Goal: Information Seeking & Learning: Compare options

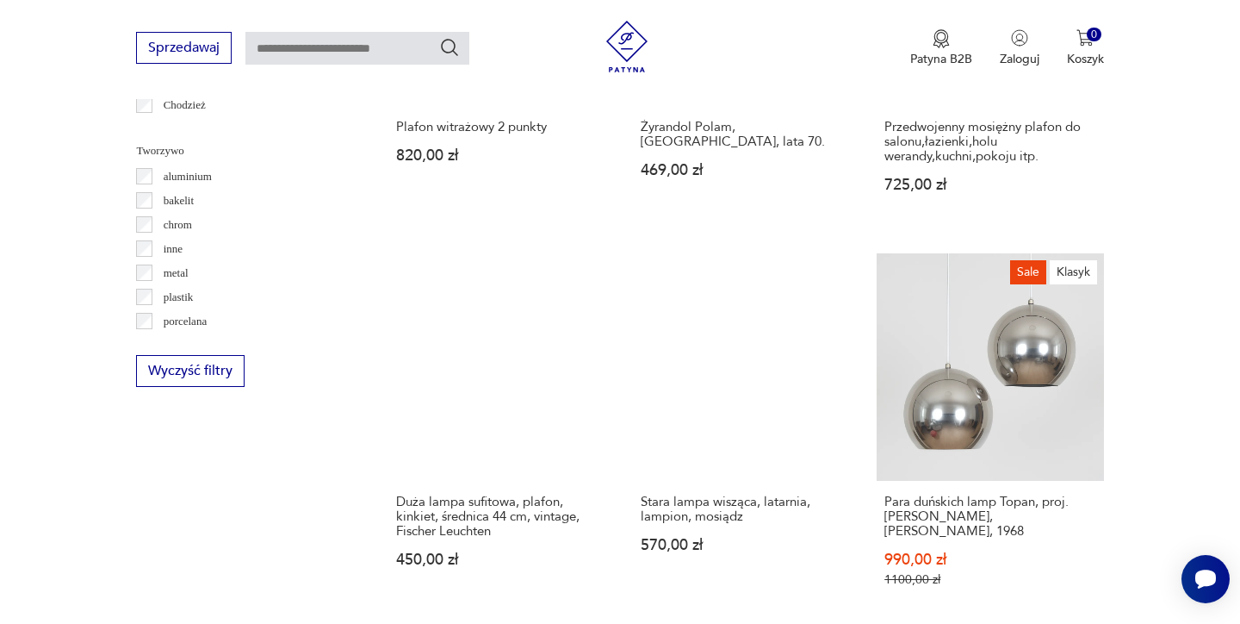
scroll to position [1580, 0]
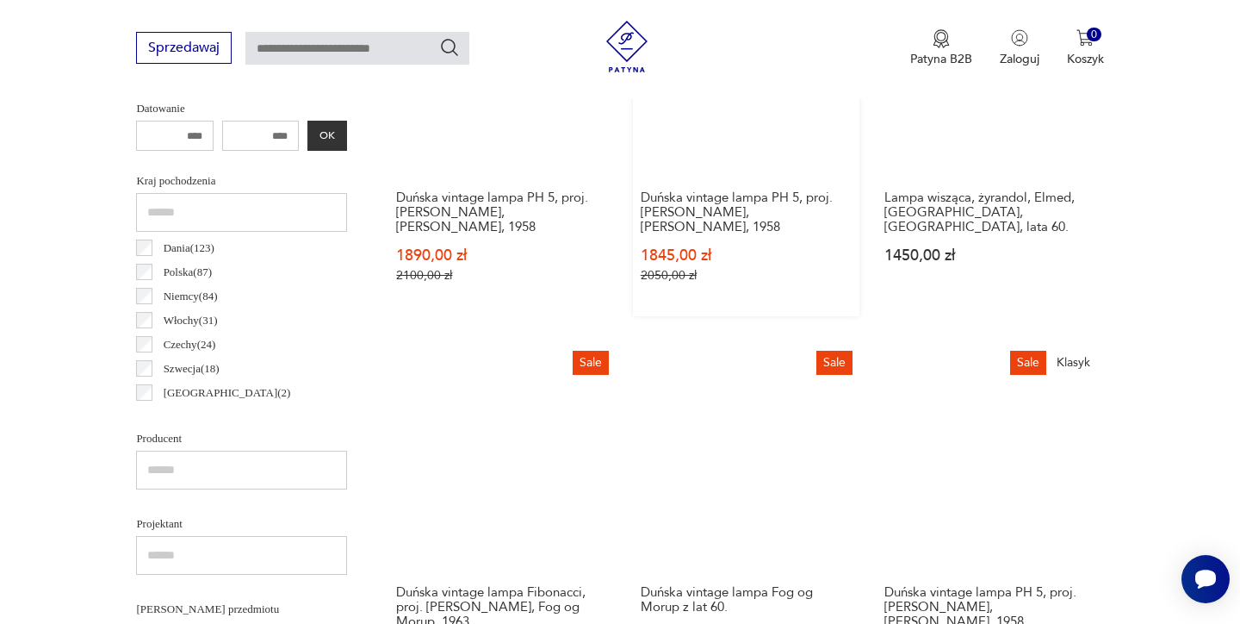
scroll to position [816, 0]
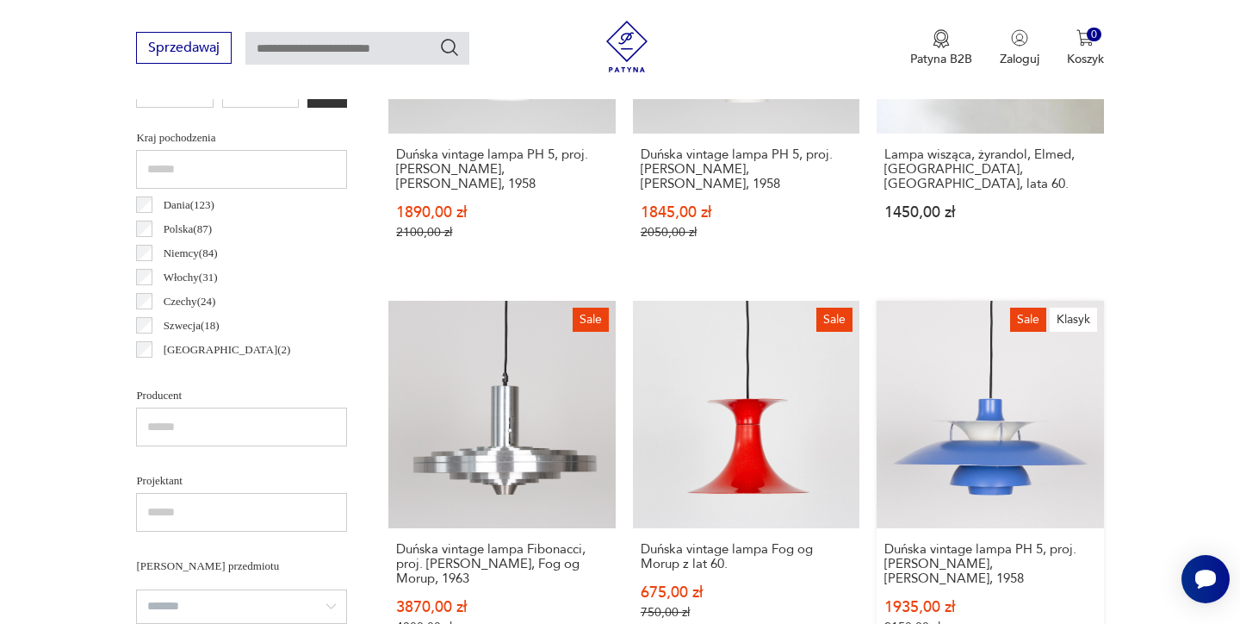
click at [877, 380] on link "Sale Klasyk Duńska vintage lampa PH 5, proj. [PERSON_NAME], [PERSON_NAME], 1958…" at bounding box center [990, 484] width 227 height 366
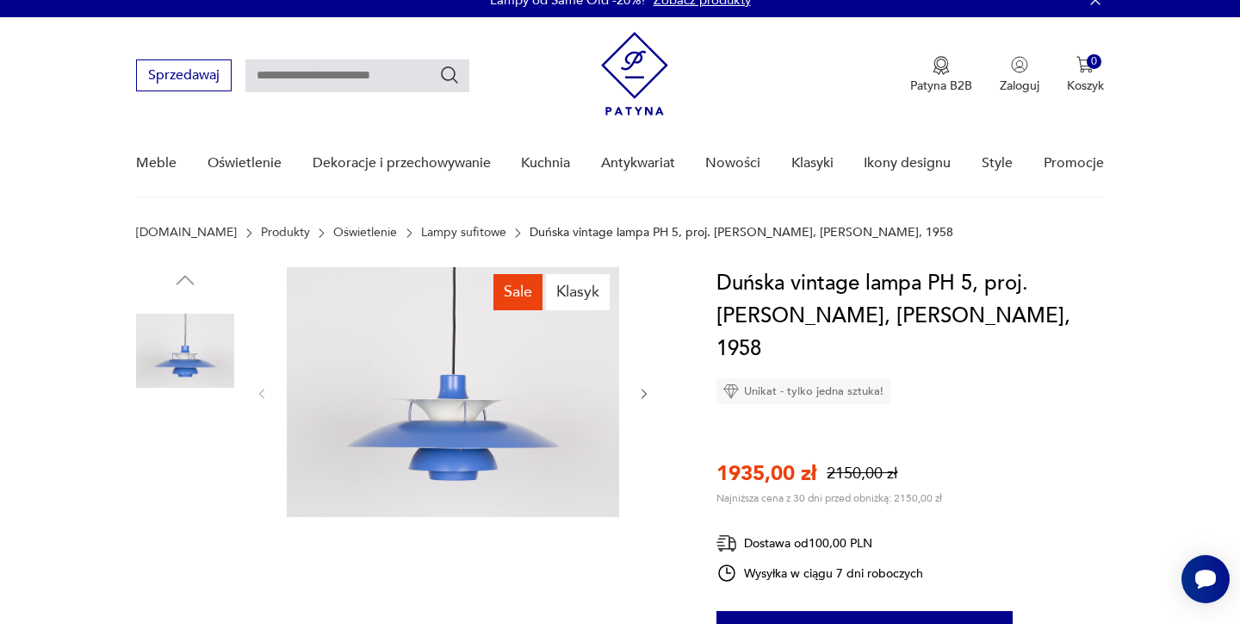
scroll to position [59, 0]
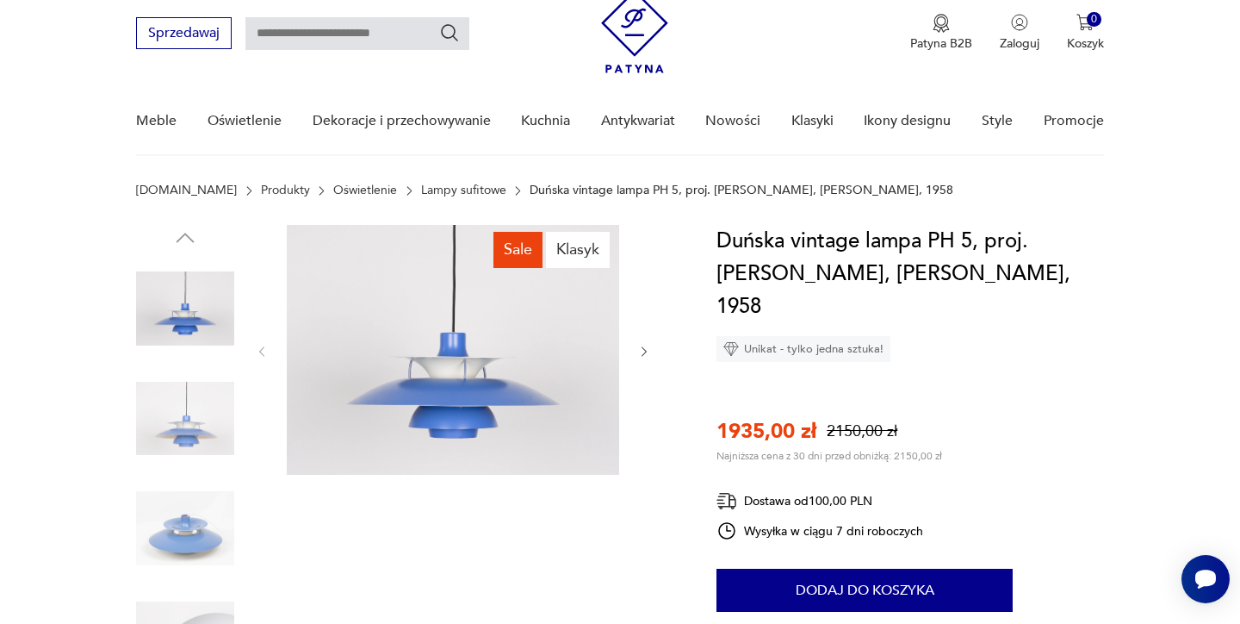
click at [439, 368] on img at bounding box center [453, 350] width 332 height 250
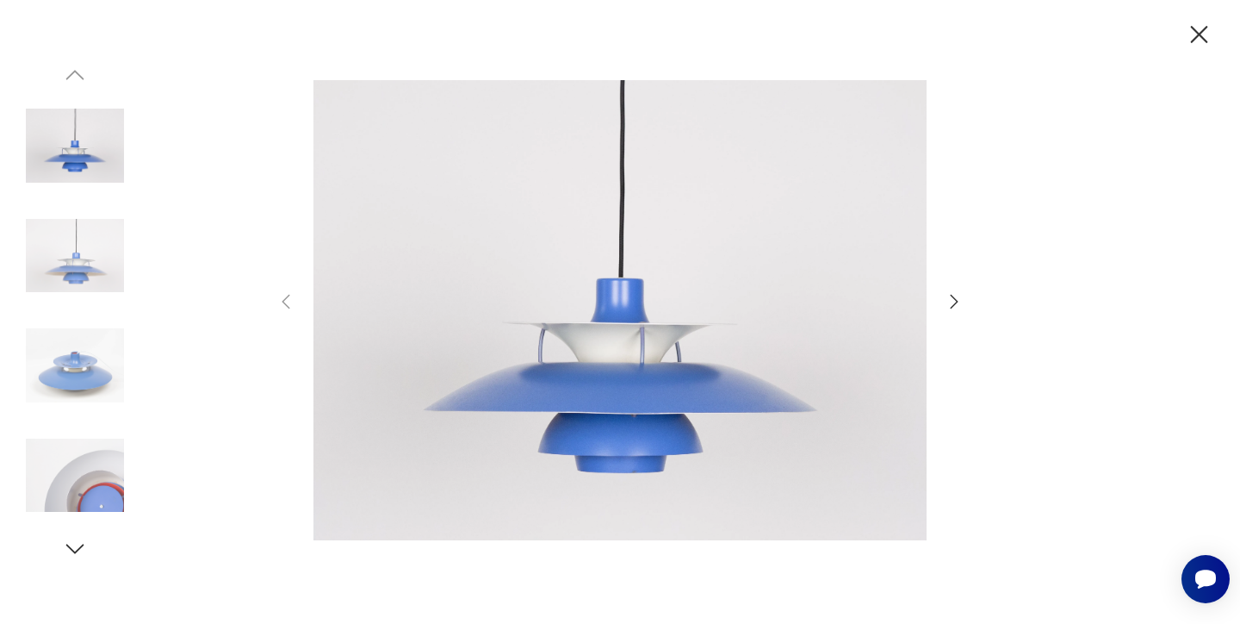
click at [949, 296] on icon "button" at bounding box center [954, 301] width 21 height 21
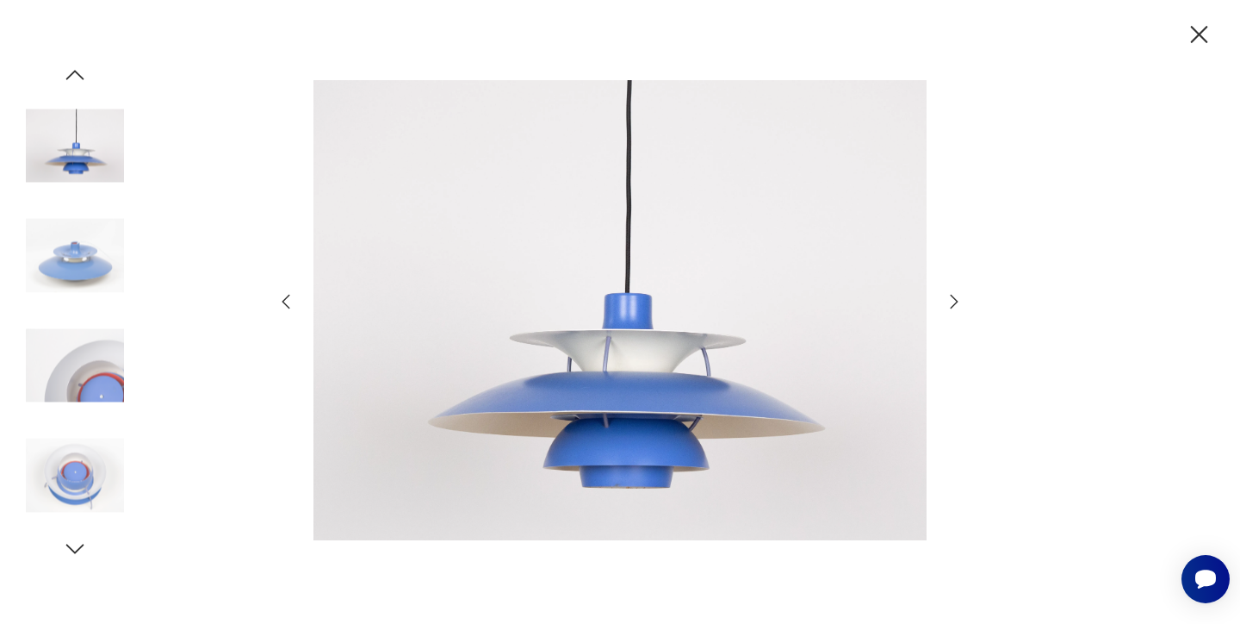
click at [949, 296] on icon "button" at bounding box center [954, 301] width 21 height 21
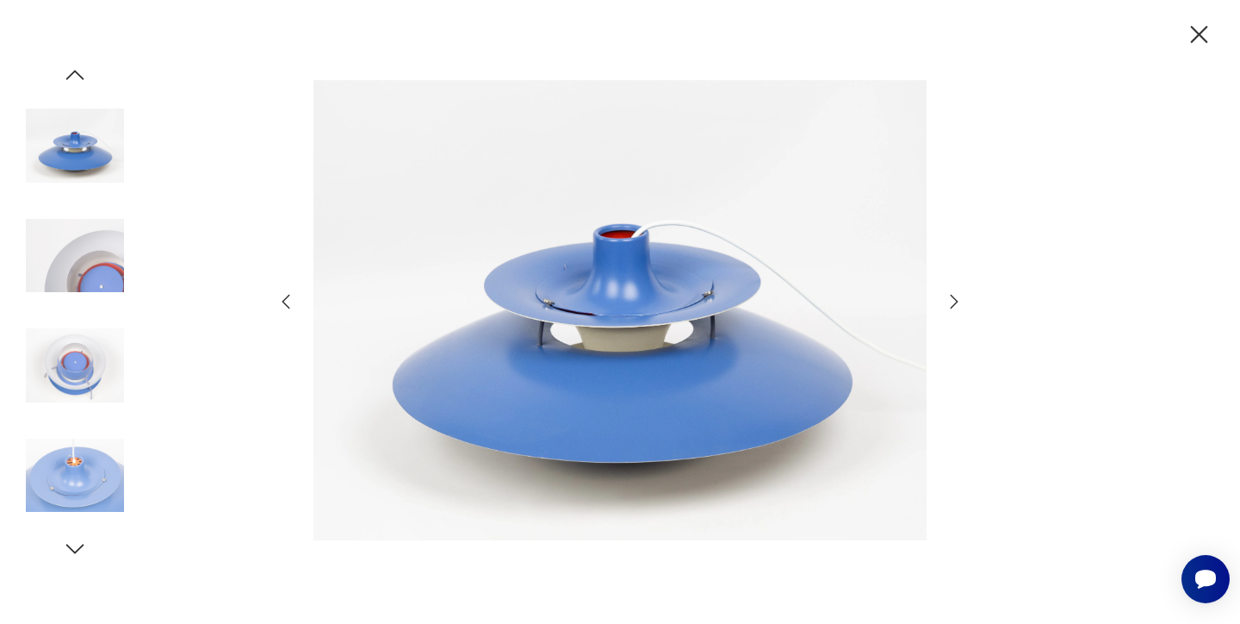
click at [949, 296] on icon "button" at bounding box center [954, 301] width 21 height 21
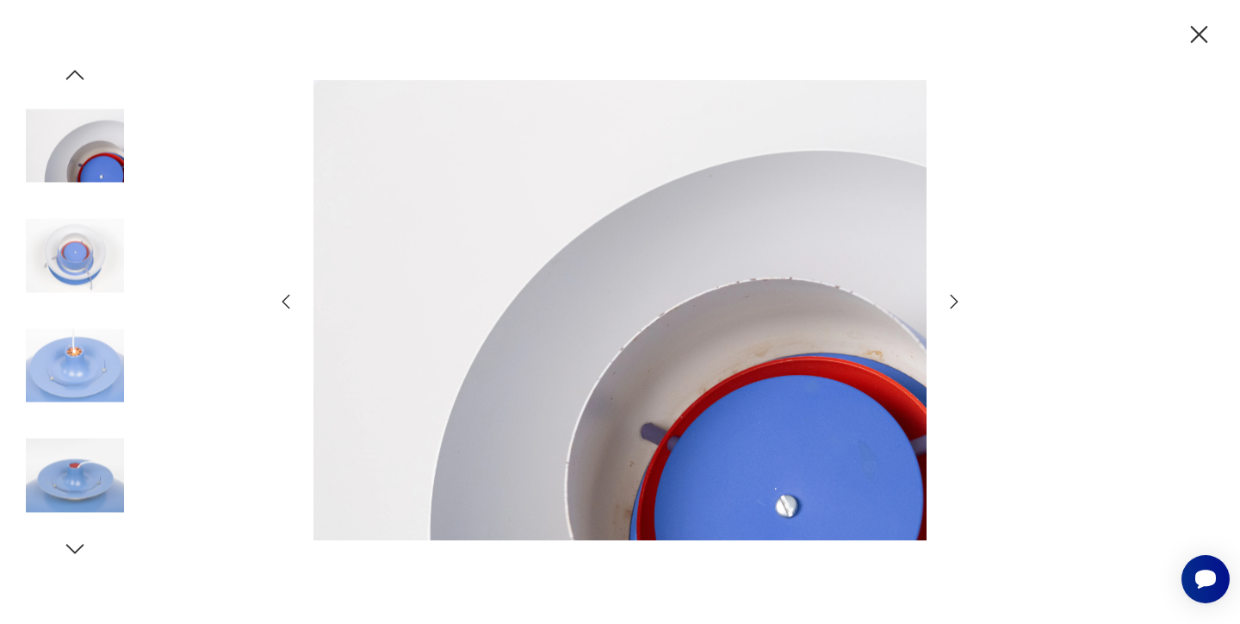
click at [948, 306] on icon "button" at bounding box center [954, 301] width 21 height 21
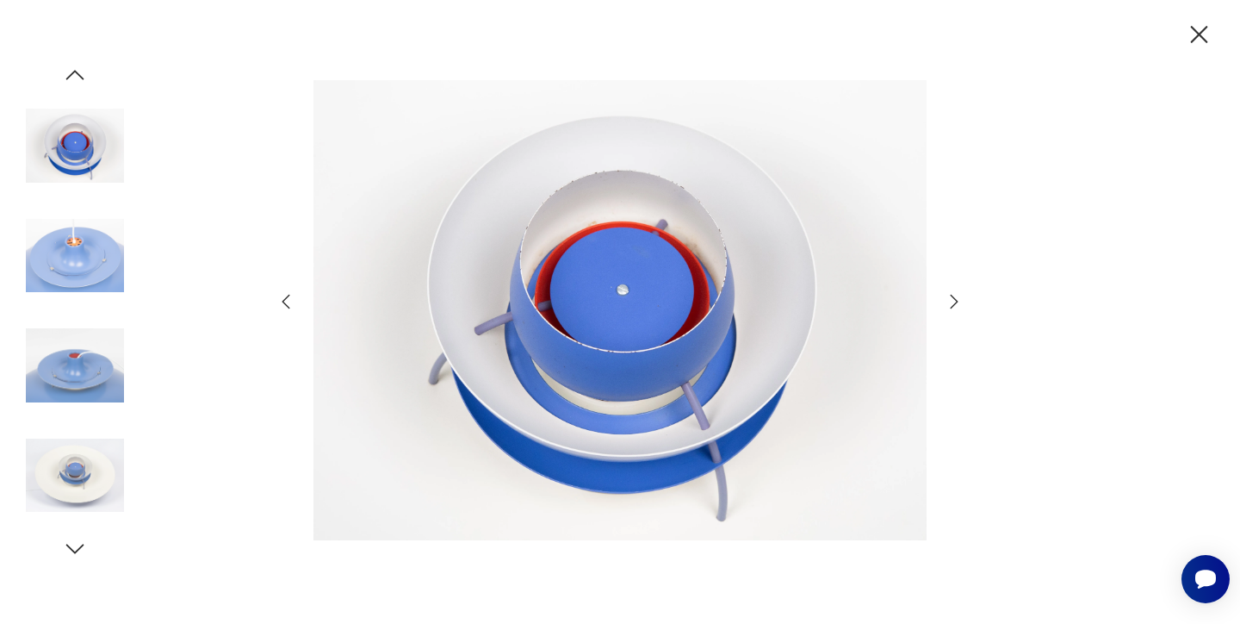
click at [948, 306] on icon "button" at bounding box center [954, 301] width 21 height 21
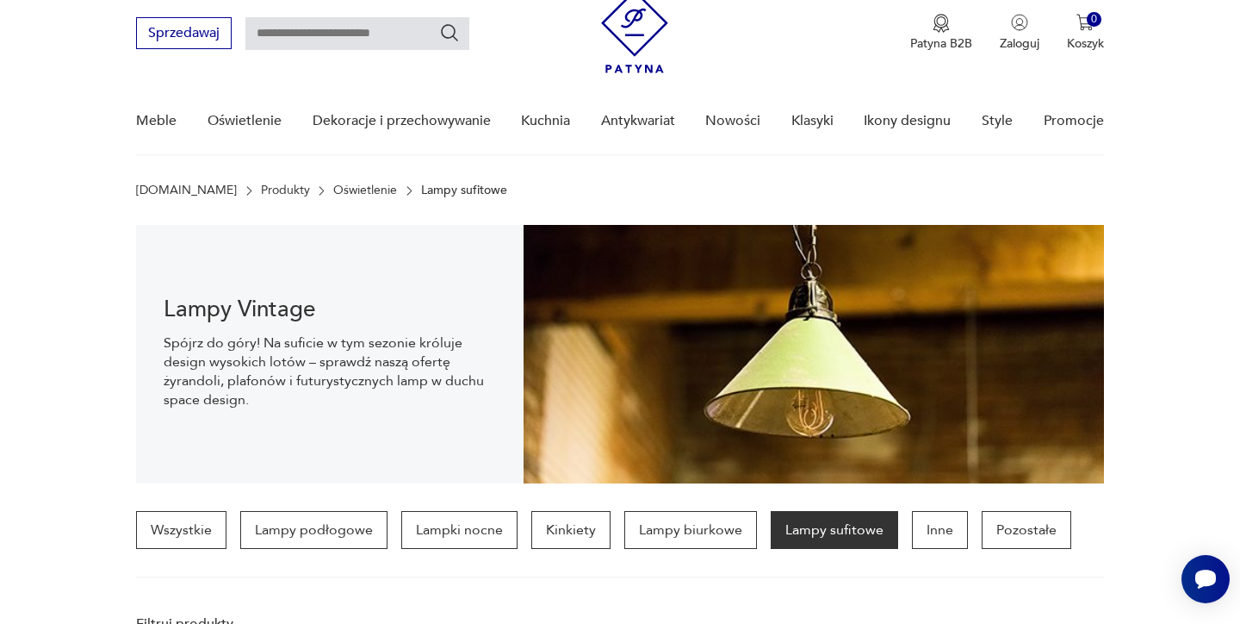
scroll to position [815, 0]
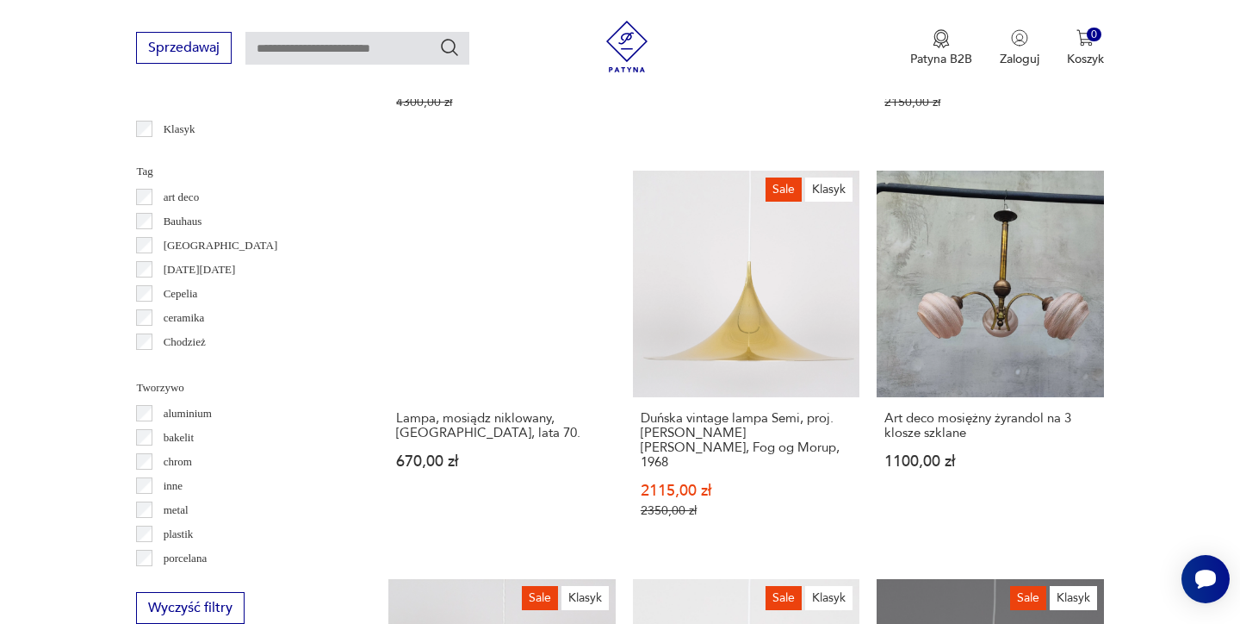
scroll to position [1342, 0]
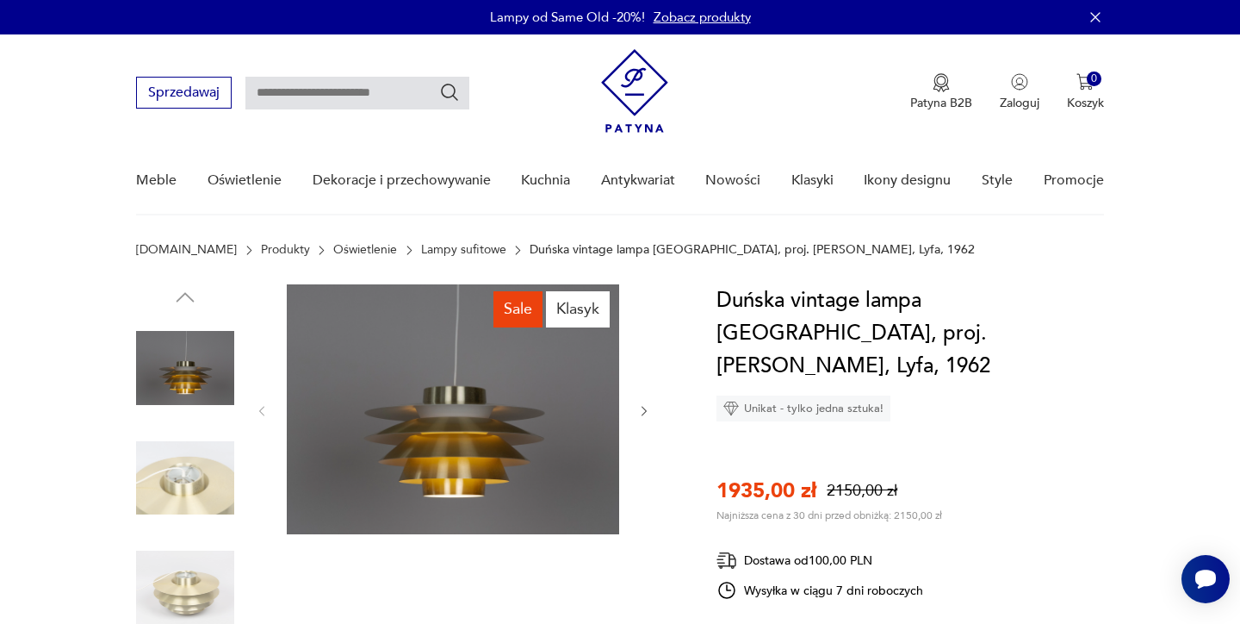
click at [202, 469] on img at bounding box center [185, 478] width 98 height 98
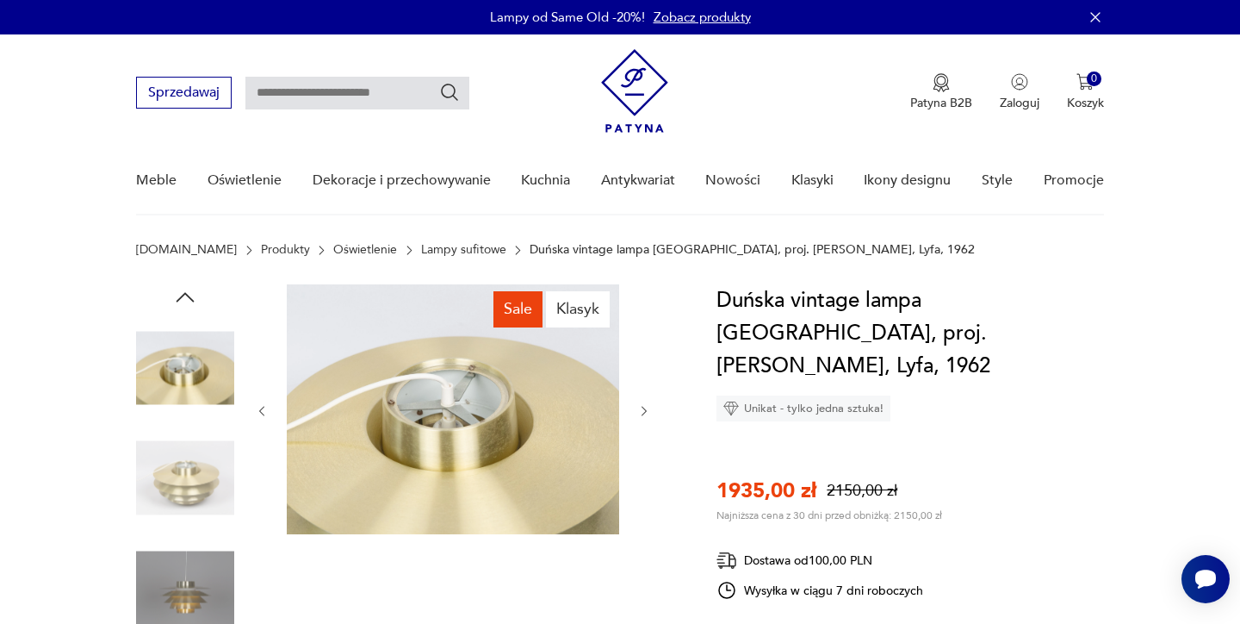
click at [189, 489] on img at bounding box center [185, 478] width 98 height 98
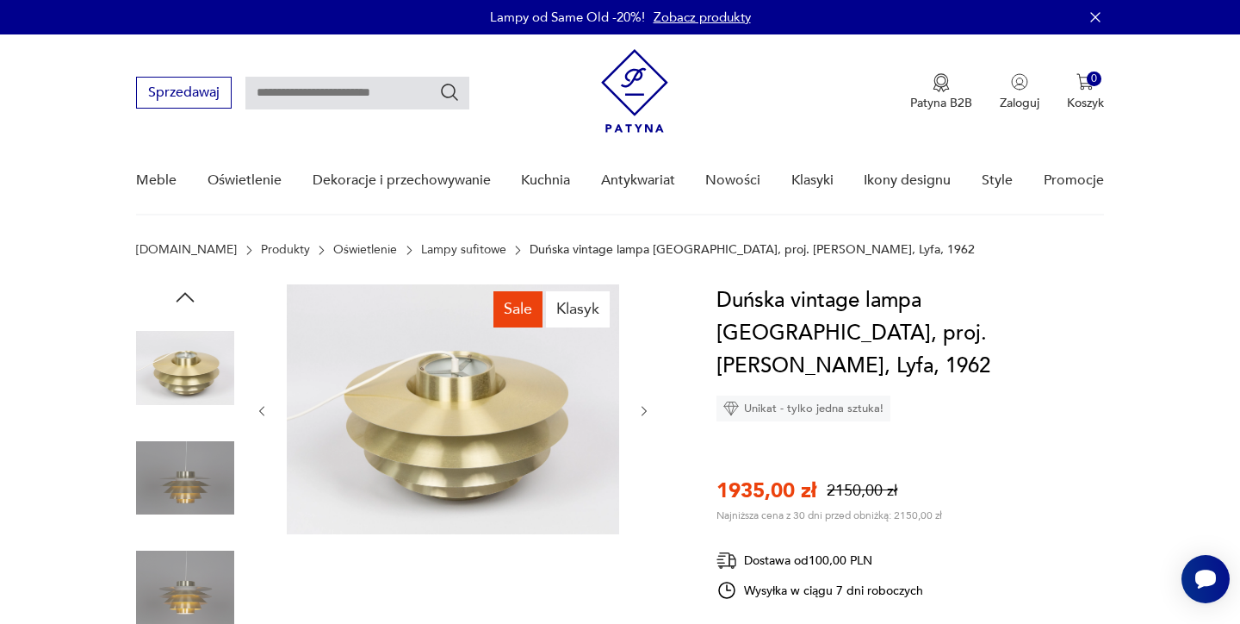
click at [189, 494] on img at bounding box center [185, 478] width 98 height 98
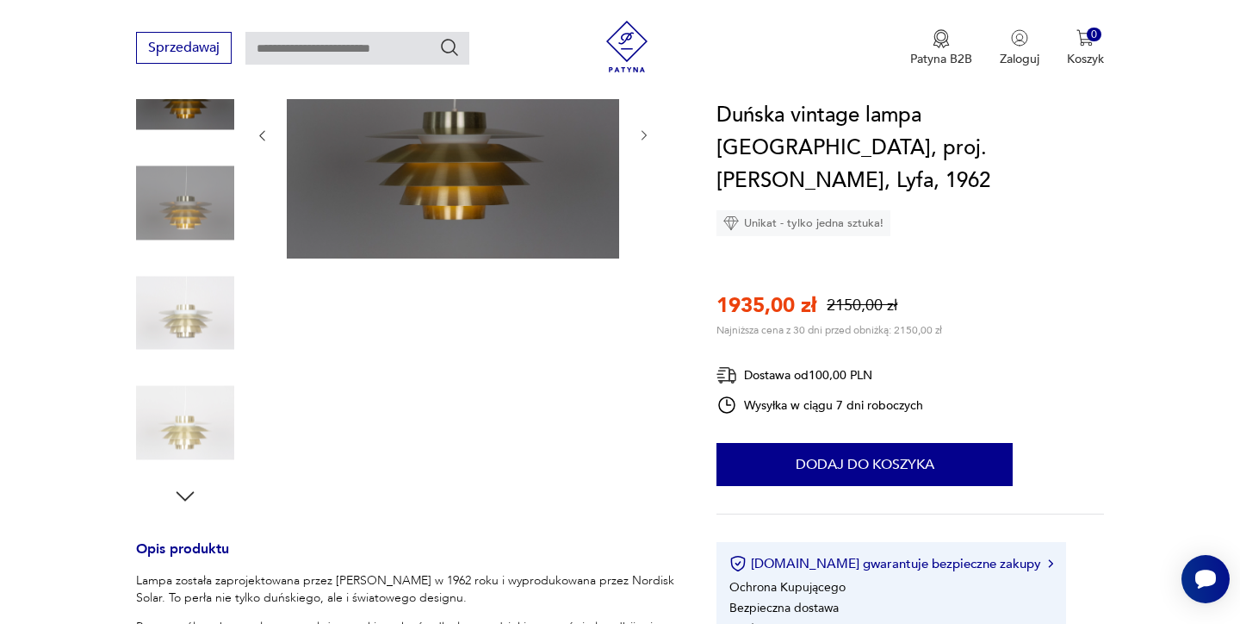
scroll to position [300, 0]
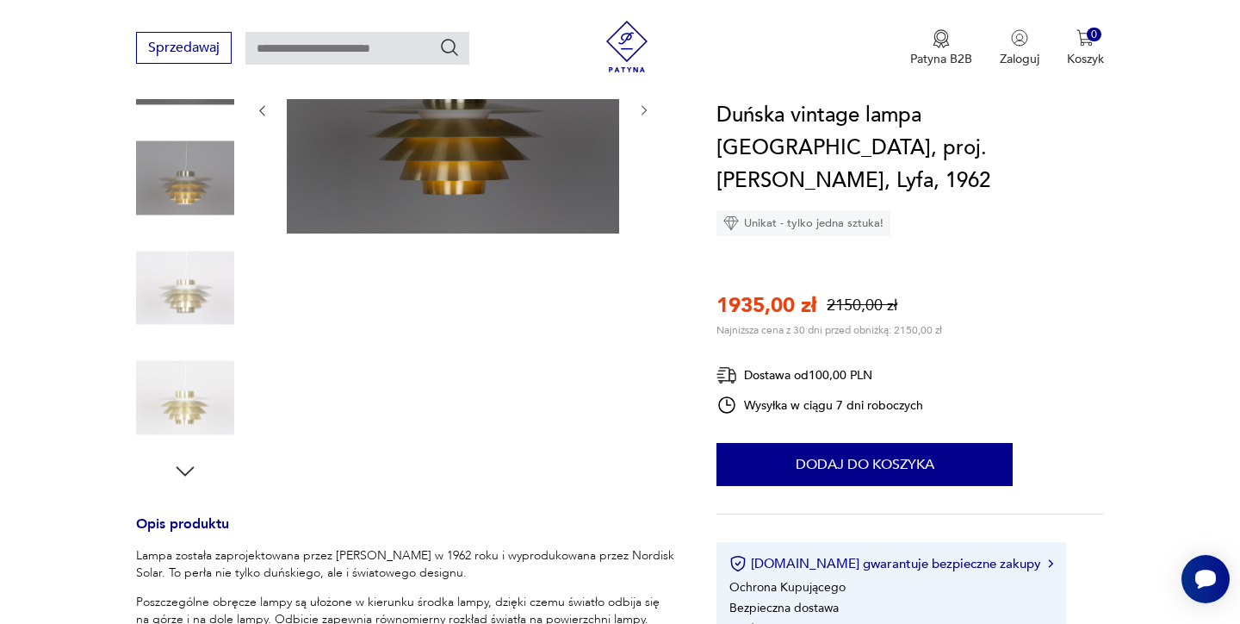
click at [183, 474] on icon "button" at bounding box center [186, 470] width 18 height 9
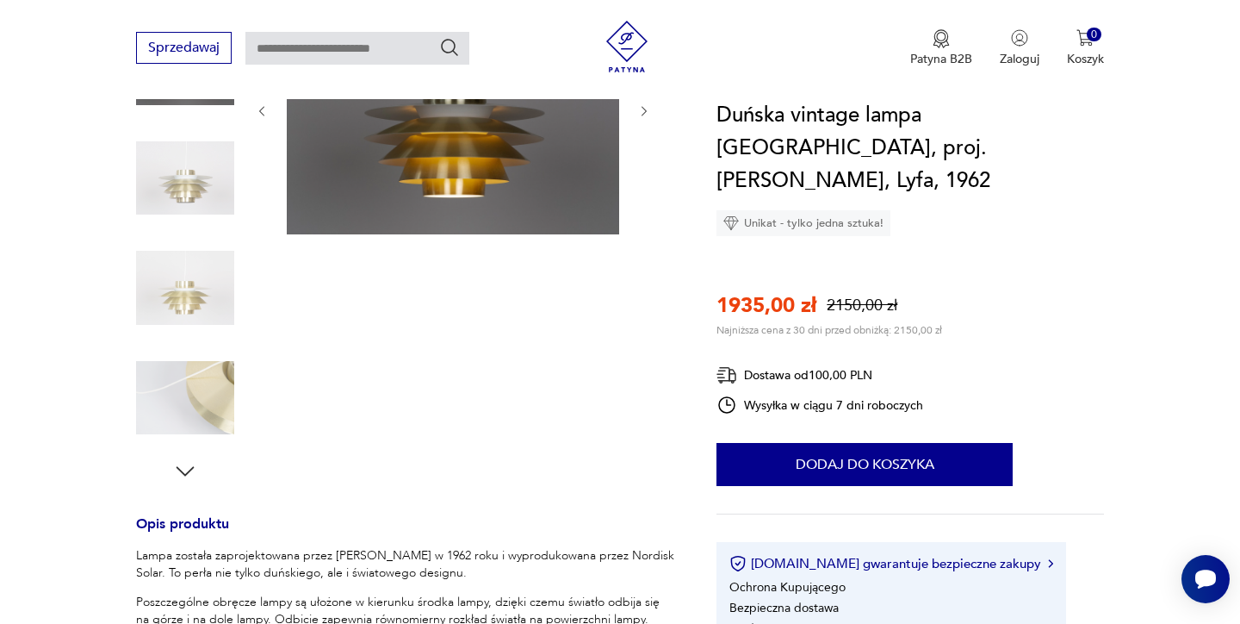
click at [195, 425] on img at bounding box center [185, 398] width 98 height 98
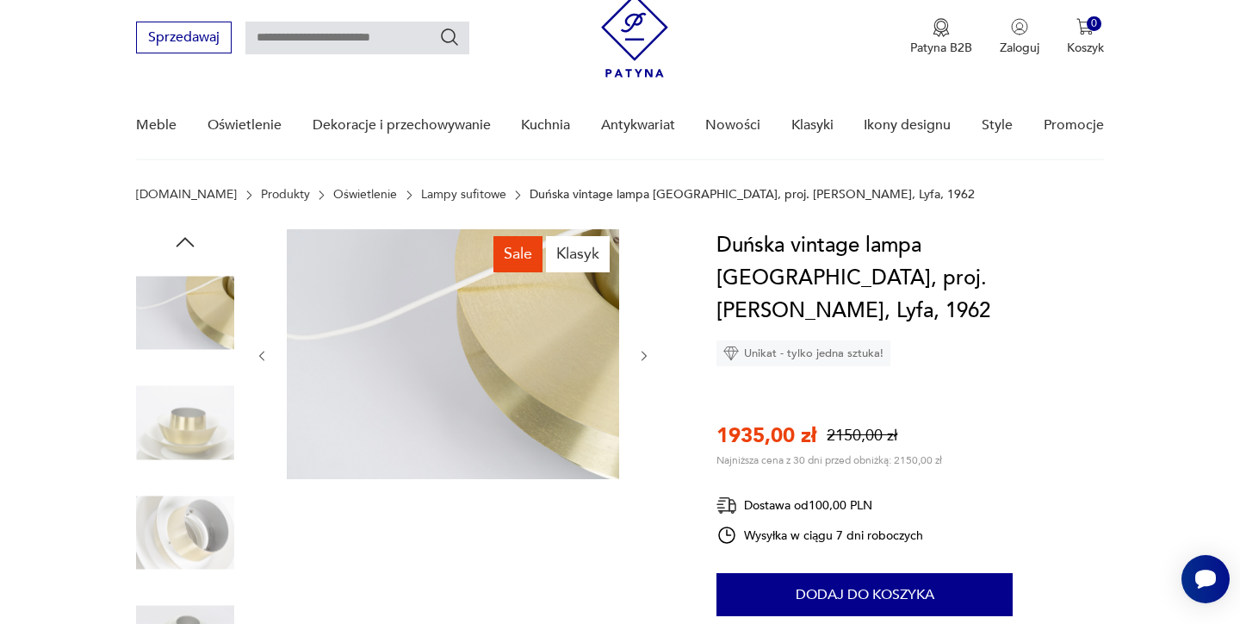
scroll to position [22, 0]
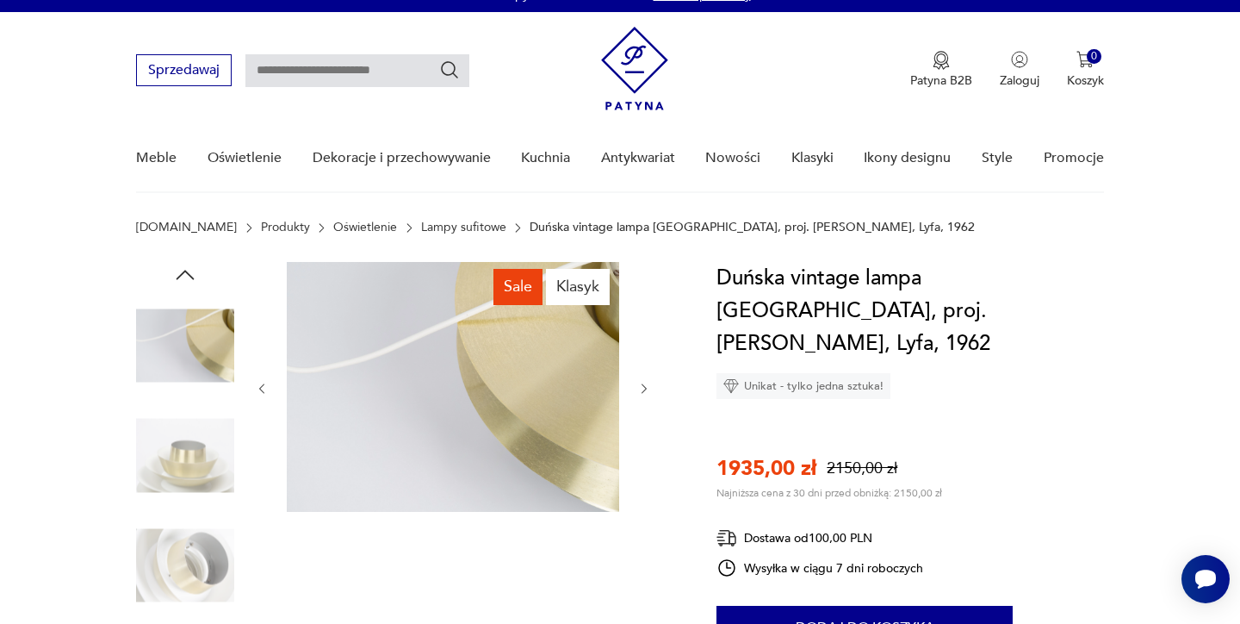
click at [509, 397] on img at bounding box center [453, 387] width 332 height 250
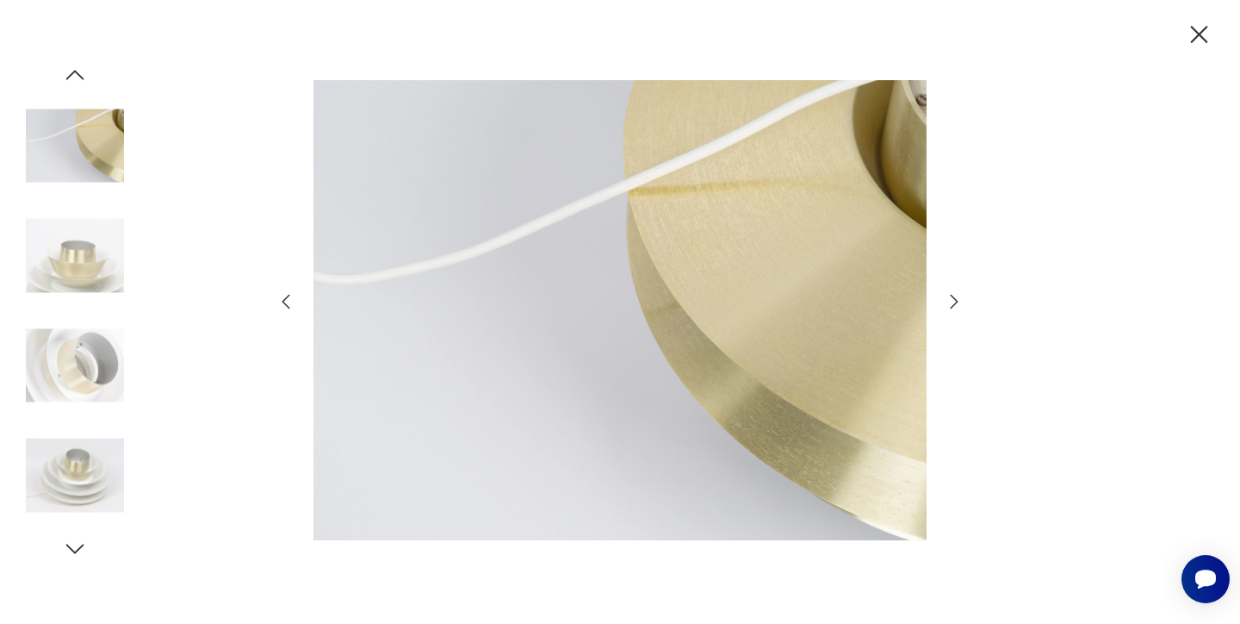
click at [955, 295] on icon "button" at bounding box center [954, 301] width 21 height 21
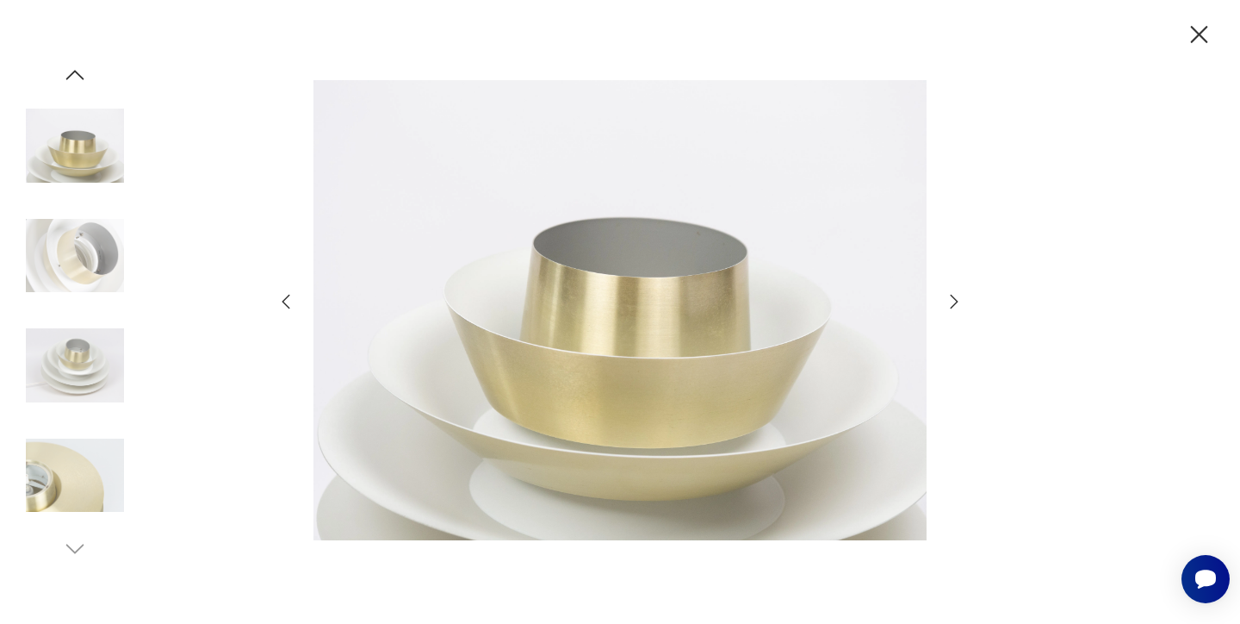
click at [955, 295] on icon "button" at bounding box center [954, 301] width 21 height 21
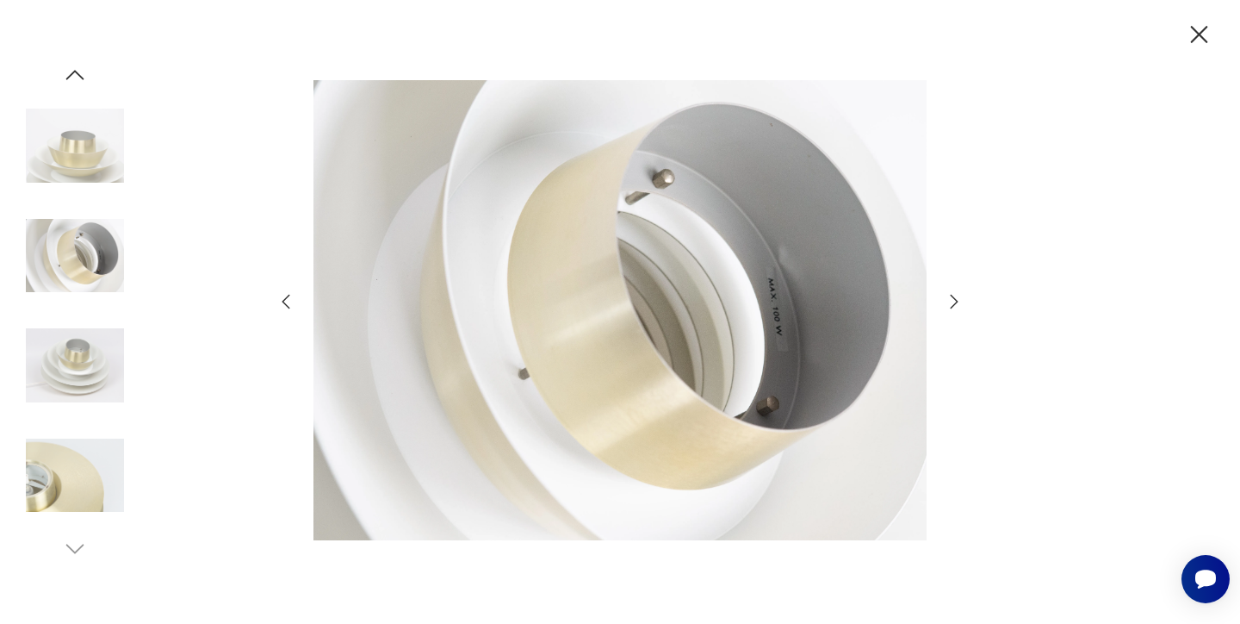
click at [955, 295] on icon "button" at bounding box center [954, 301] width 21 height 21
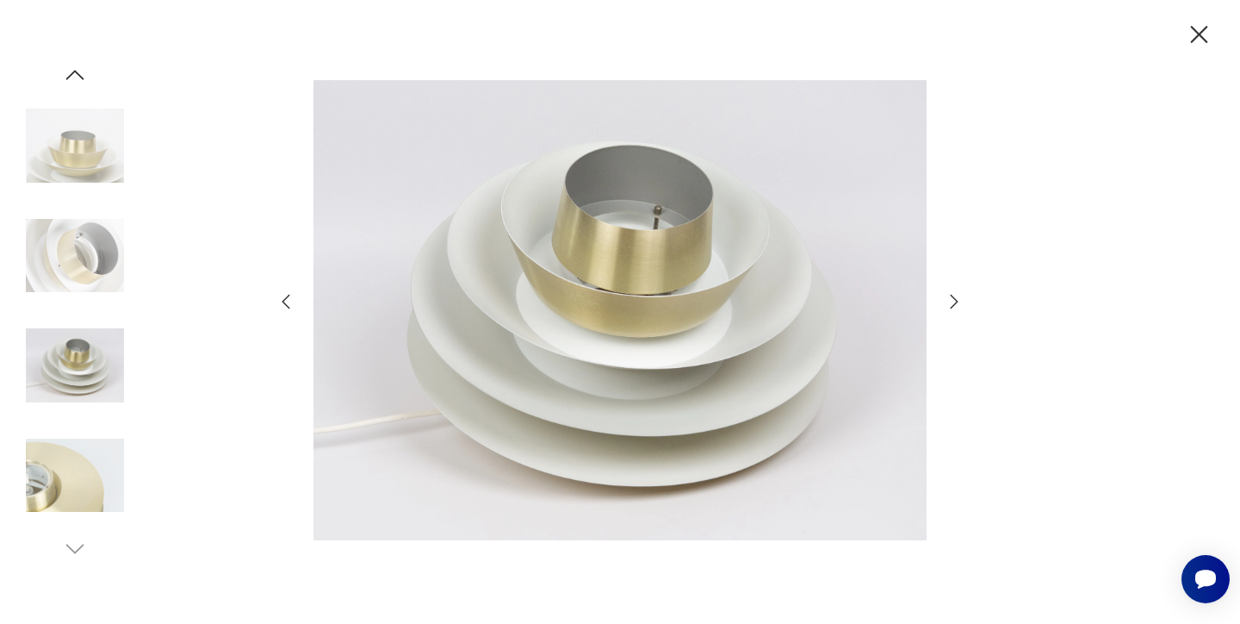
click at [955, 295] on icon "button" at bounding box center [954, 301] width 21 height 21
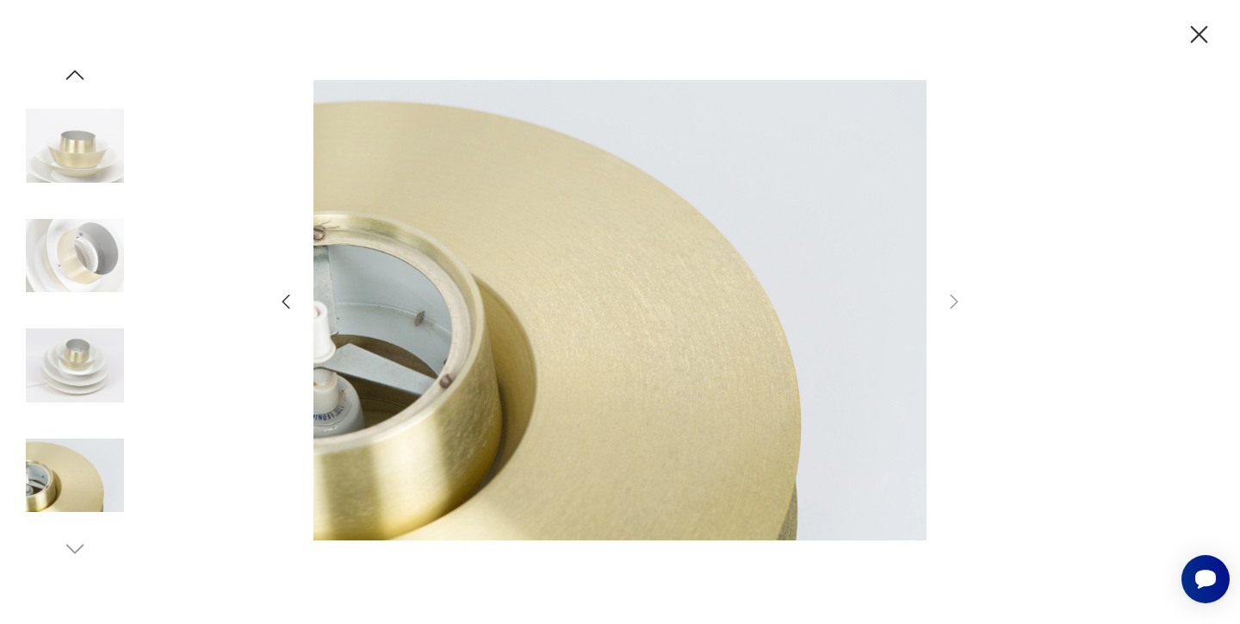
click at [1201, 25] on icon "button" at bounding box center [1199, 35] width 30 height 30
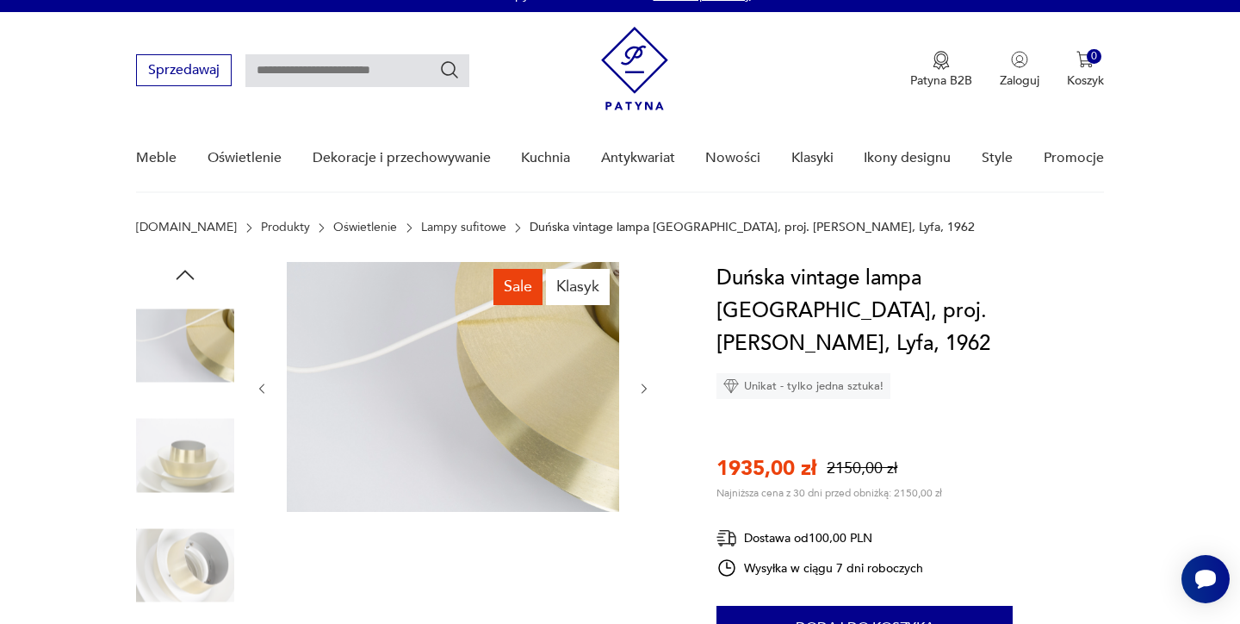
click at [421, 229] on link "Lampy sufitowe" at bounding box center [463, 227] width 85 height 14
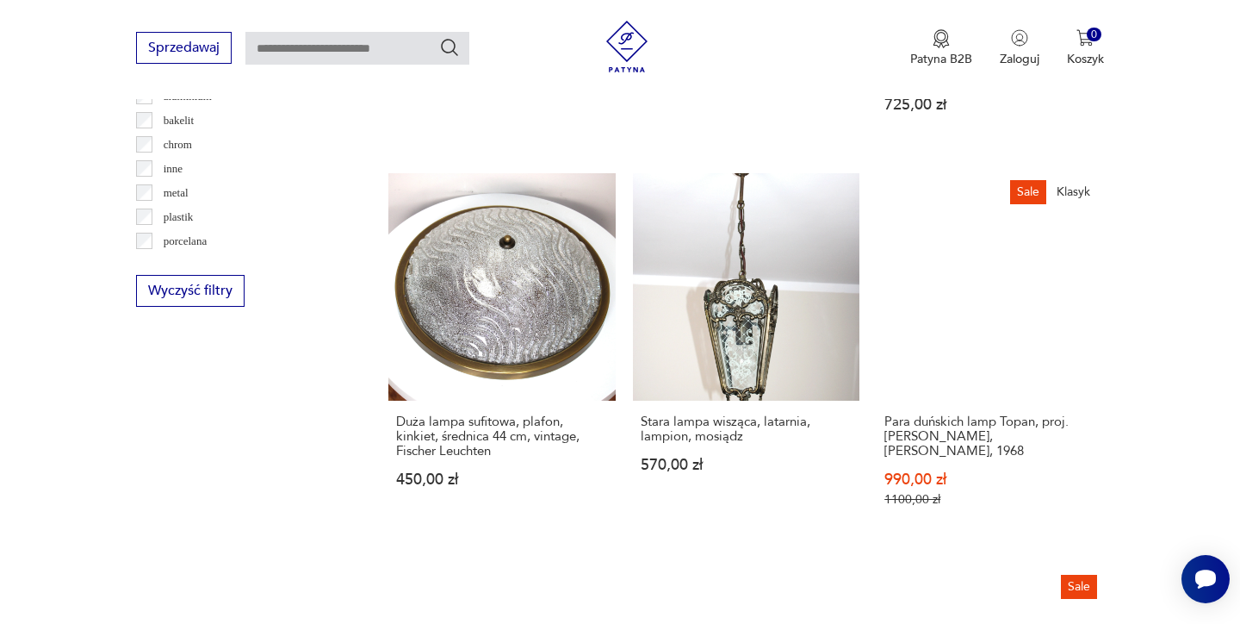
scroll to position [1662, 0]
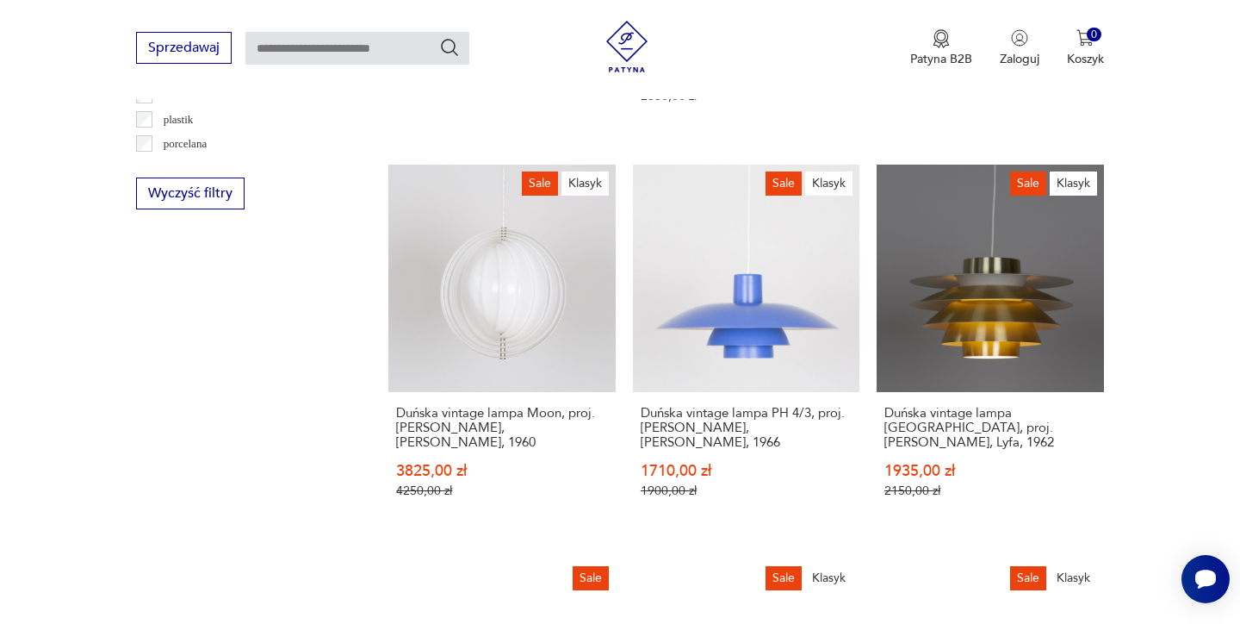
scroll to position [1756, 0]
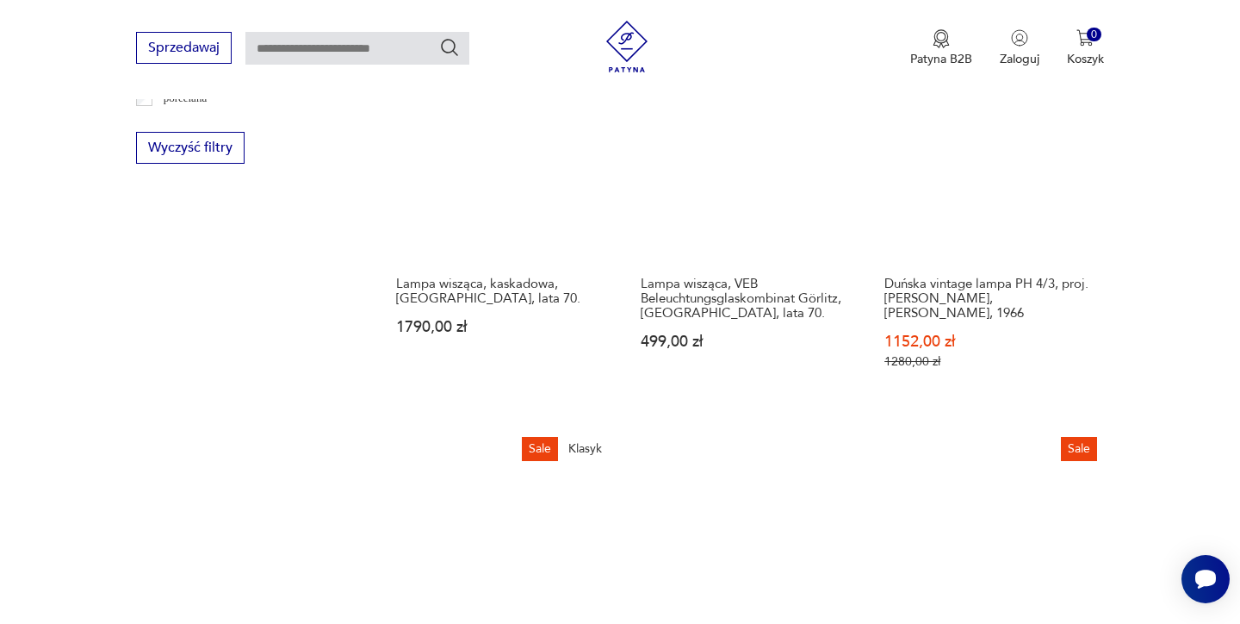
scroll to position [1826, 0]
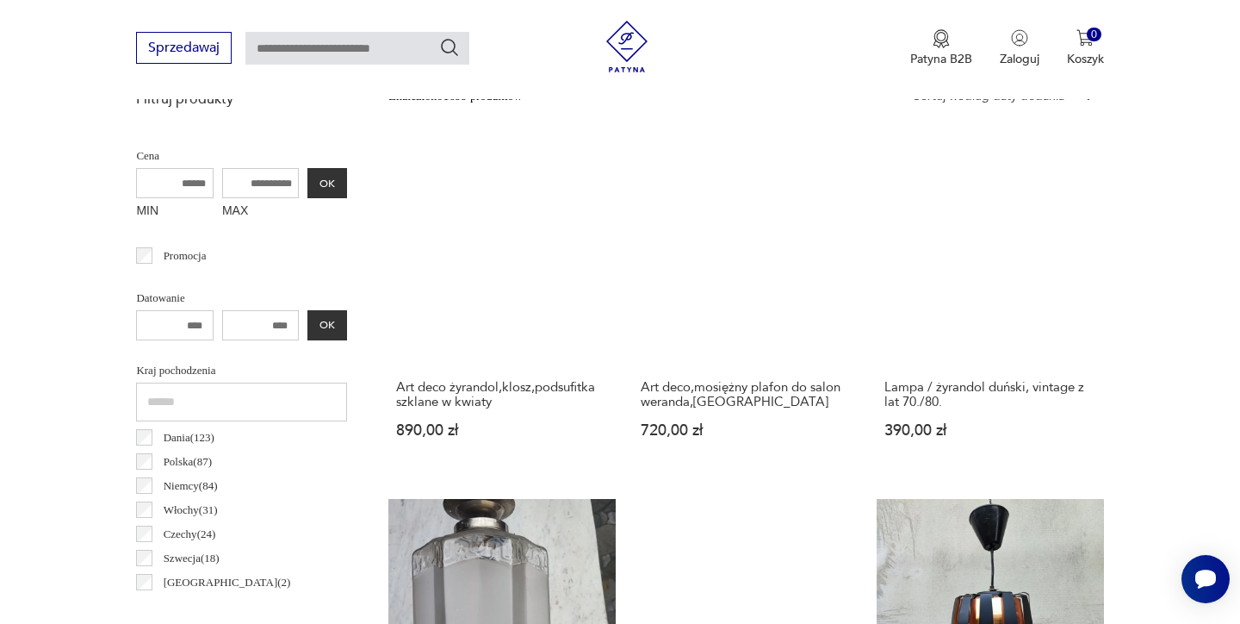
scroll to position [407, 0]
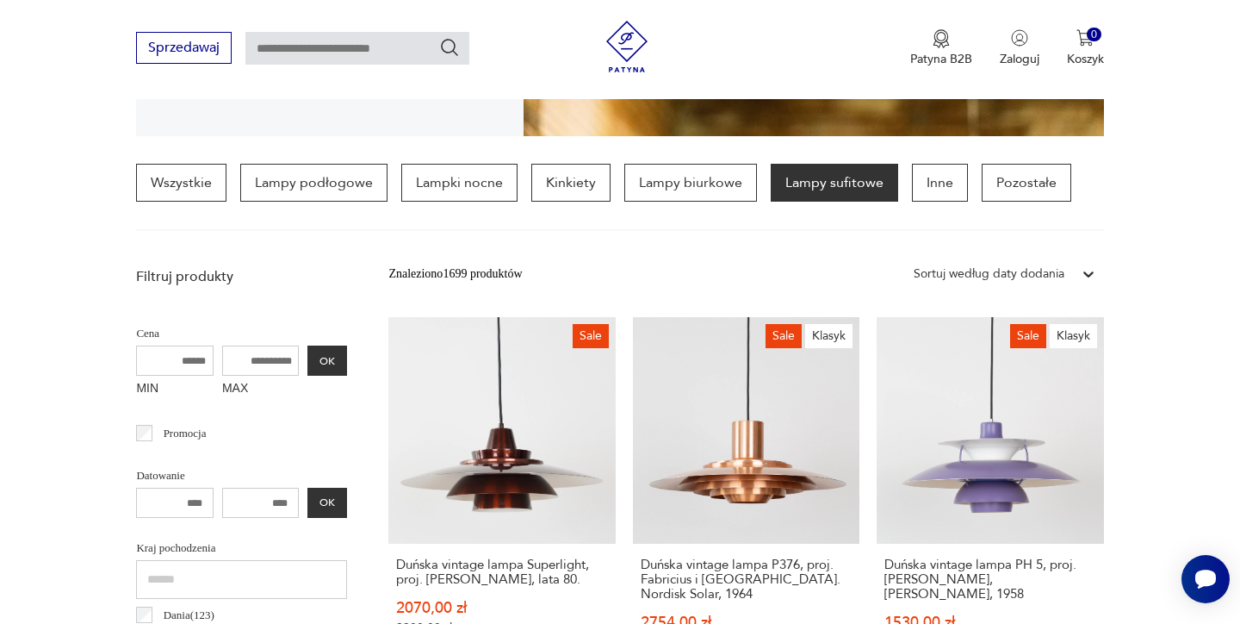
drag, startPoint x: 220, startPoint y: 361, endPoint x: 203, endPoint y: 355, distance: 17.4
click at [222, 355] on input "MAX" at bounding box center [261, 360] width 78 height 30
click at [222, 359] on input "MAX" at bounding box center [261, 360] width 78 height 30
click at [222, 357] on input "MAX" at bounding box center [261, 360] width 78 height 30
type input "*"
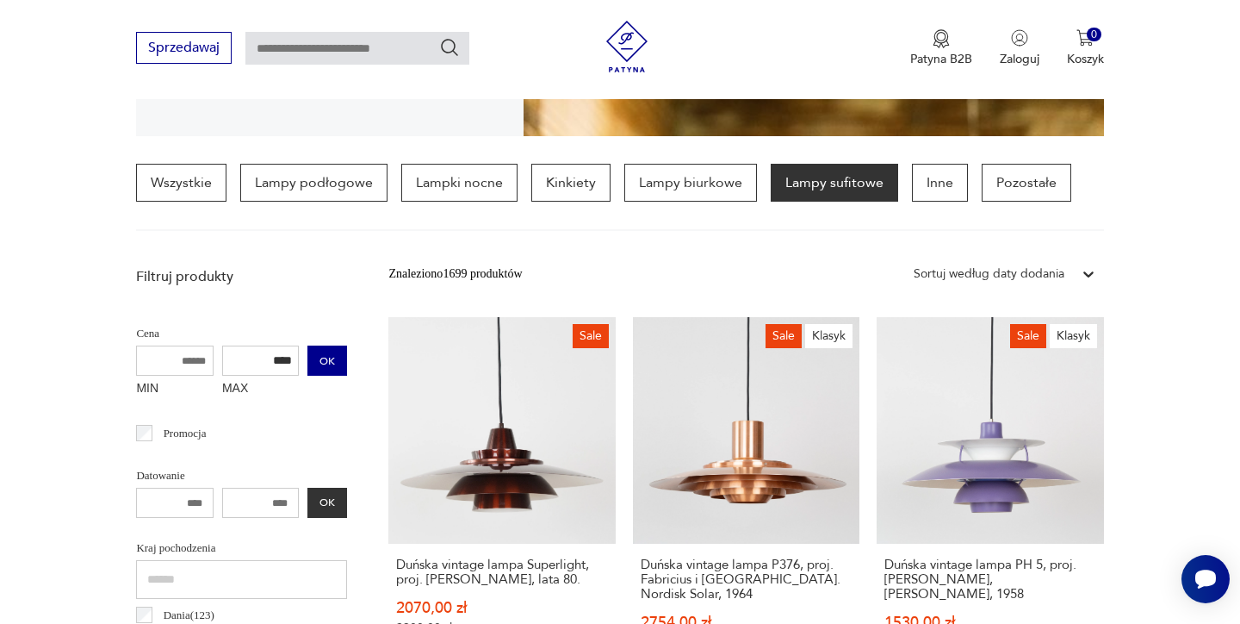
type input "****"
click at [307, 363] on button "OK" at bounding box center [327, 360] width 40 height 30
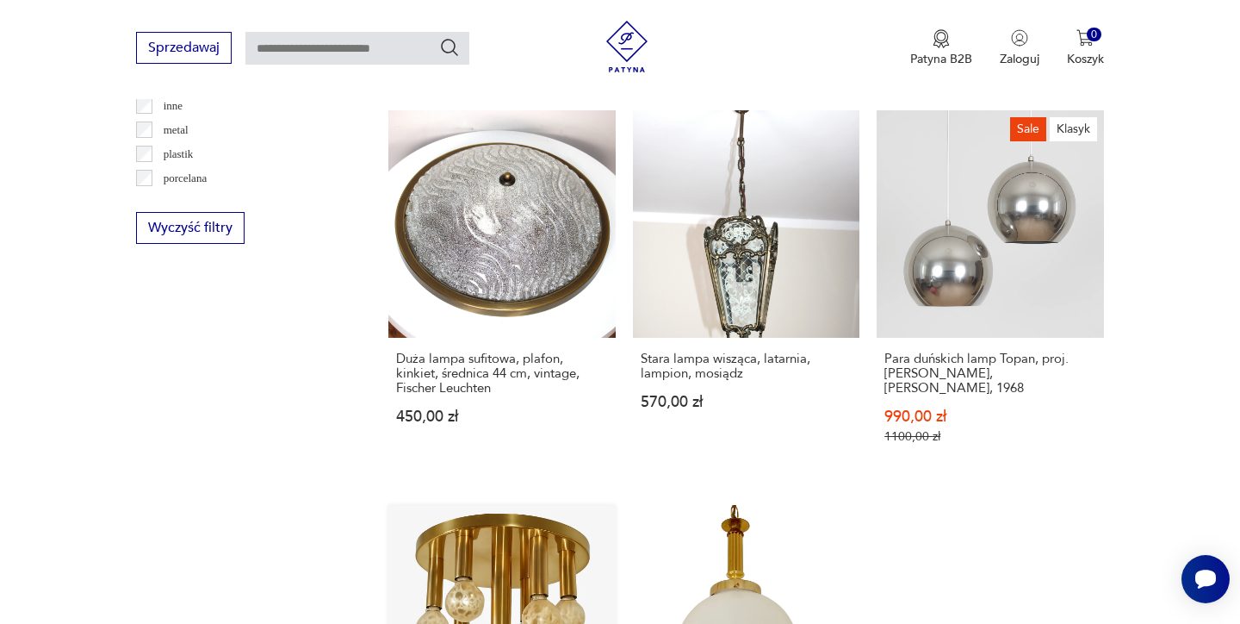
scroll to position [1722, 0]
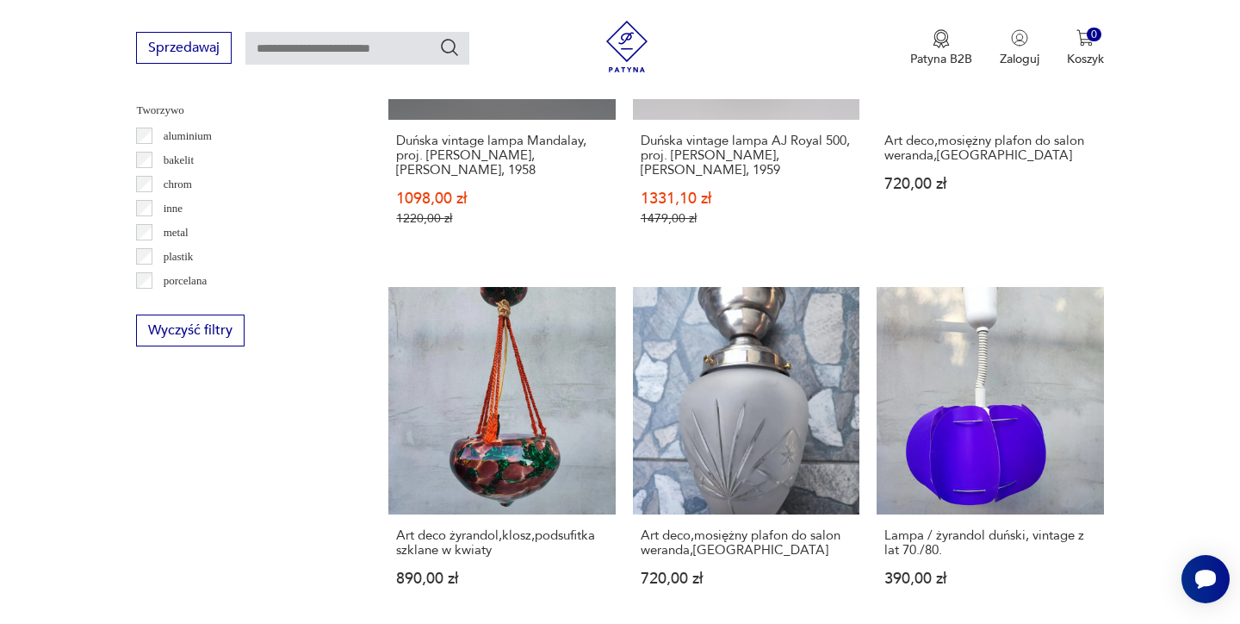
scroll to position [1624, 0]
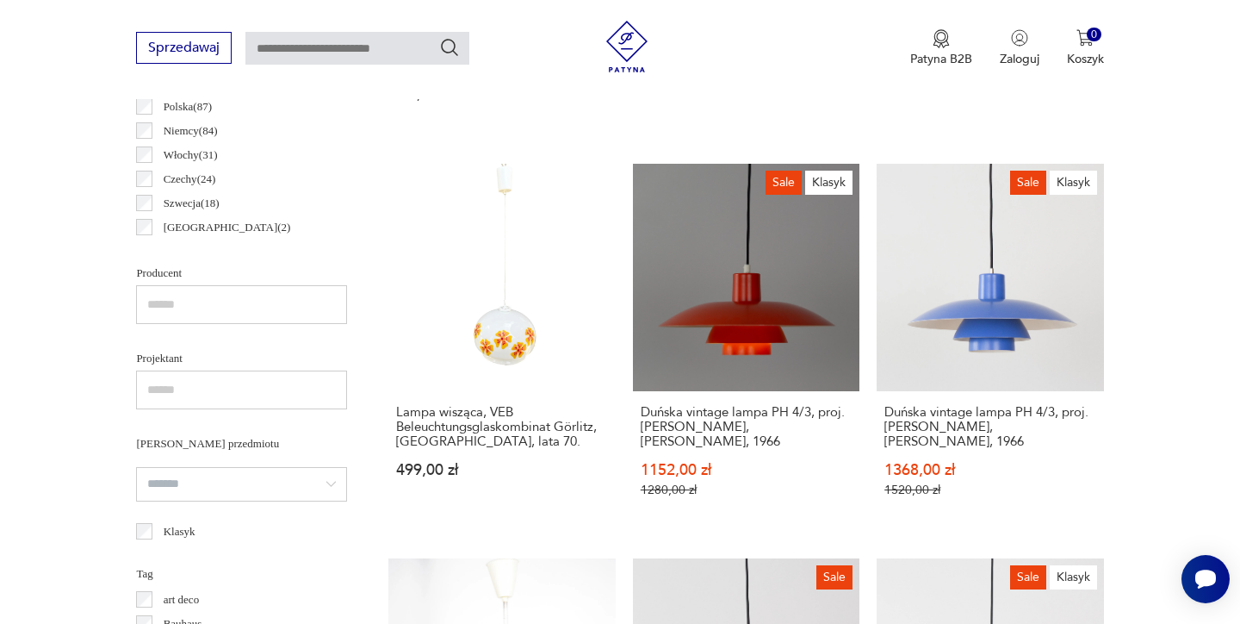
scroll to position [941, 0]
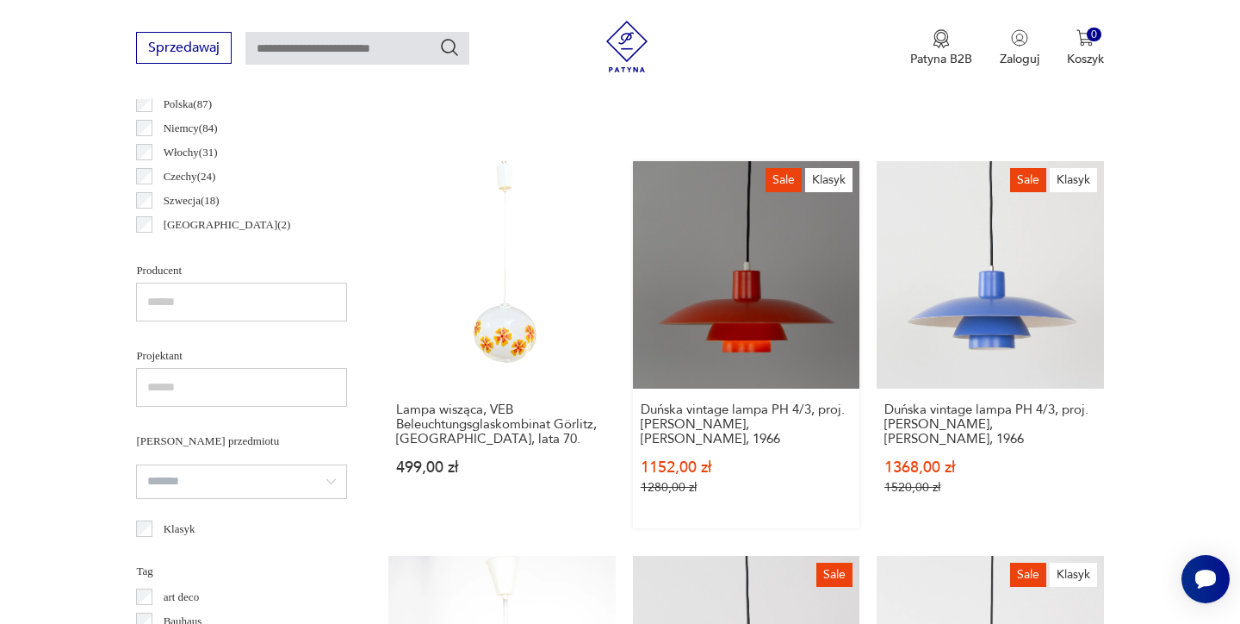
click at [633, 250] on link "Sale Klasyk Duńska vintage lampa PH 4/3, proj. [PERSON_NAME], [PERSON_NAME], 19…" at bounding box center [746, 344] width 227 height 366
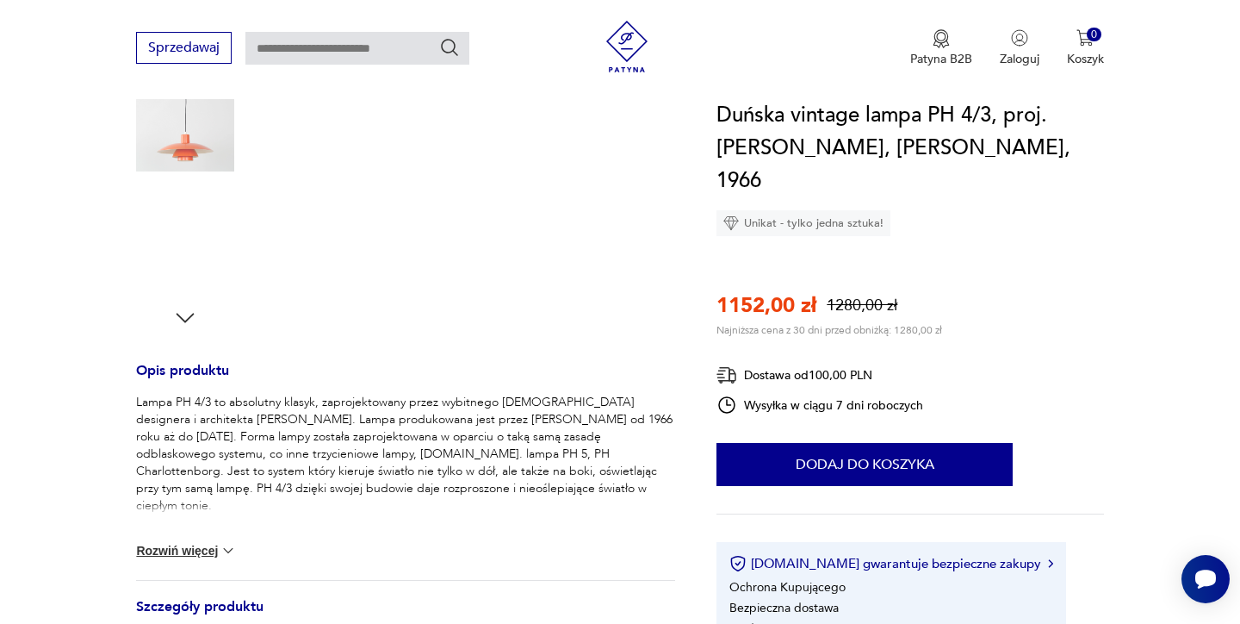
scroll to position [456, 0]
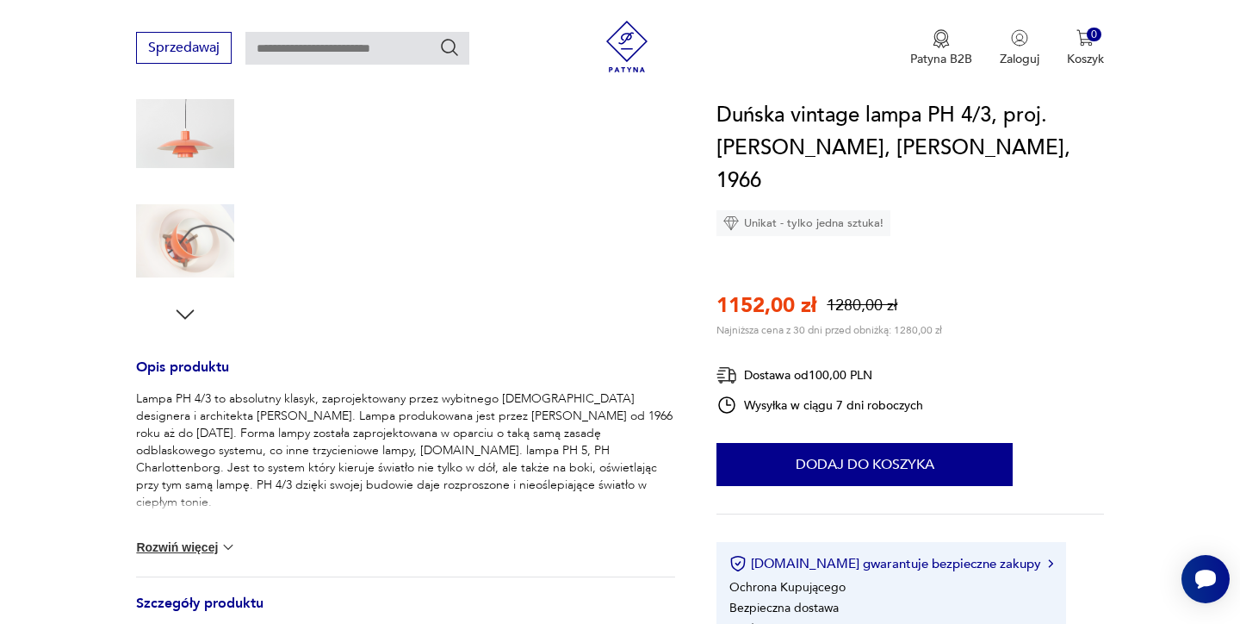
click at [173, 549] on button "Rozwiń więcej" at bounding box center [186, 546] width 100 height 17
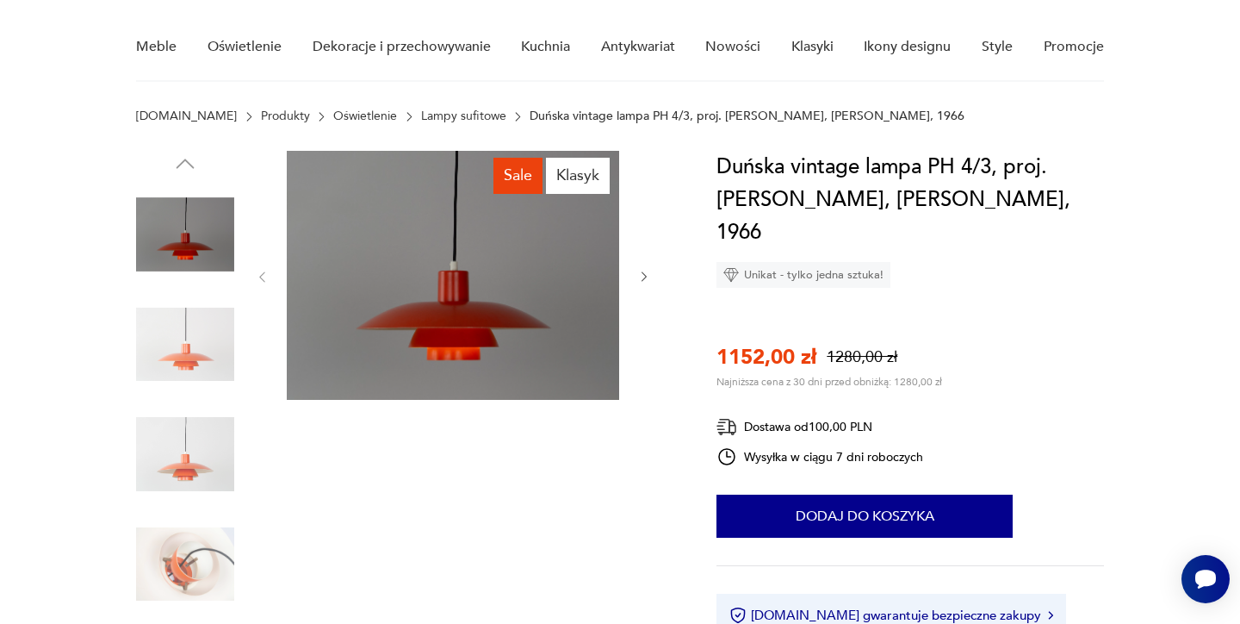
scroll to position [114, 0]
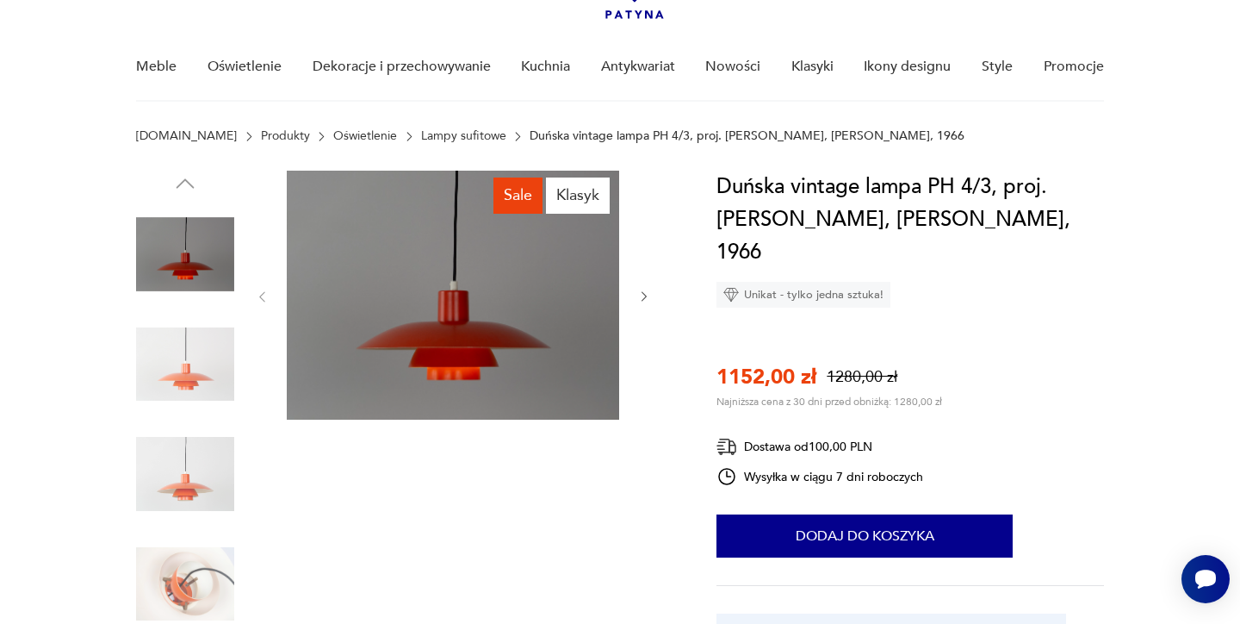
click at [464, 345] on img at bounding box center [453, 295] width 332 height 249
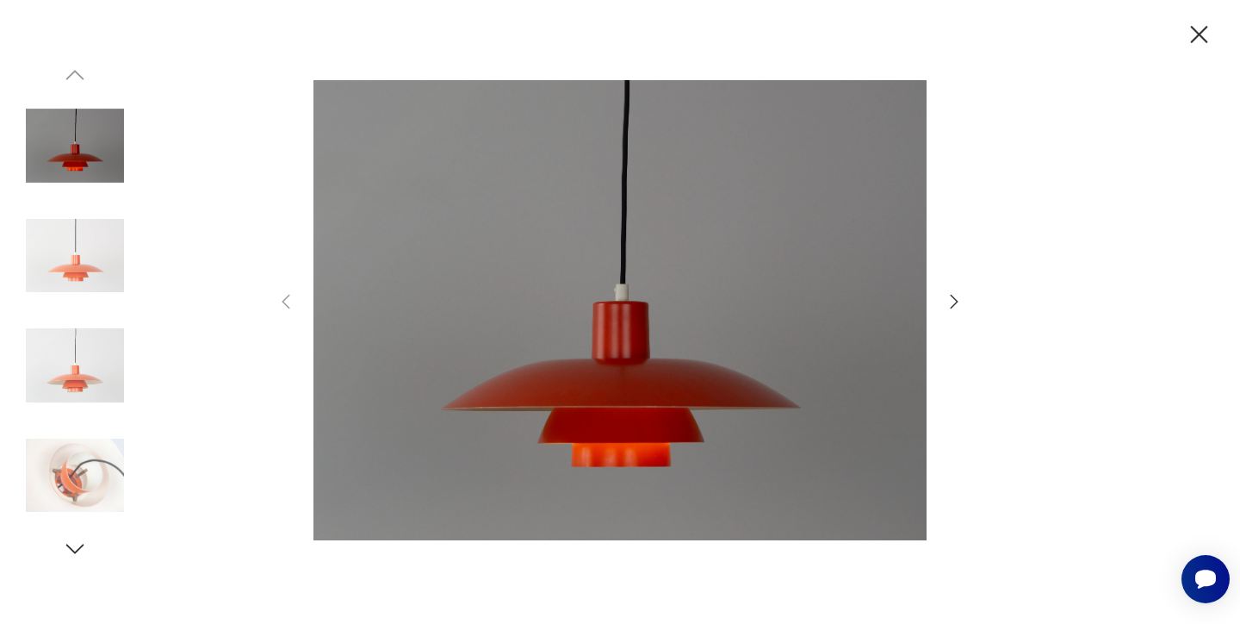
click at [953, 297] on icon "button" at bounding box center [955, 302] width 8 height 14
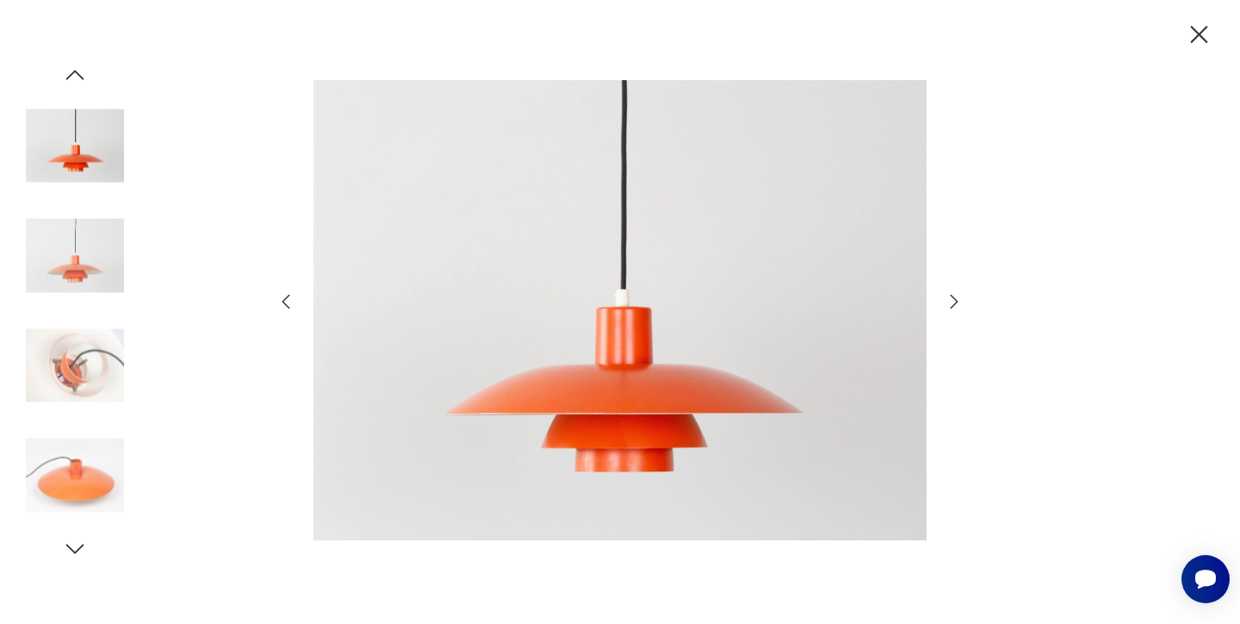
click at [953, 297] on icon "button" at bounding box center [955, 302] width 8 height 14
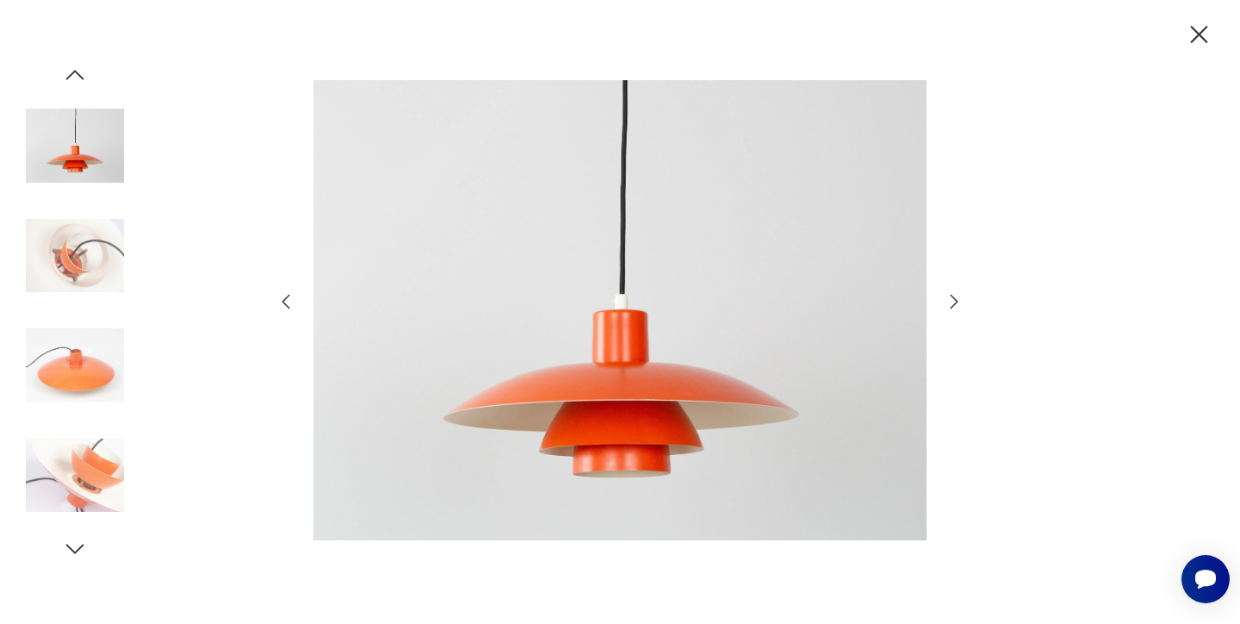
click at [953, 297] on icon "button" at bounding box center [955, 302] width 8 height 14
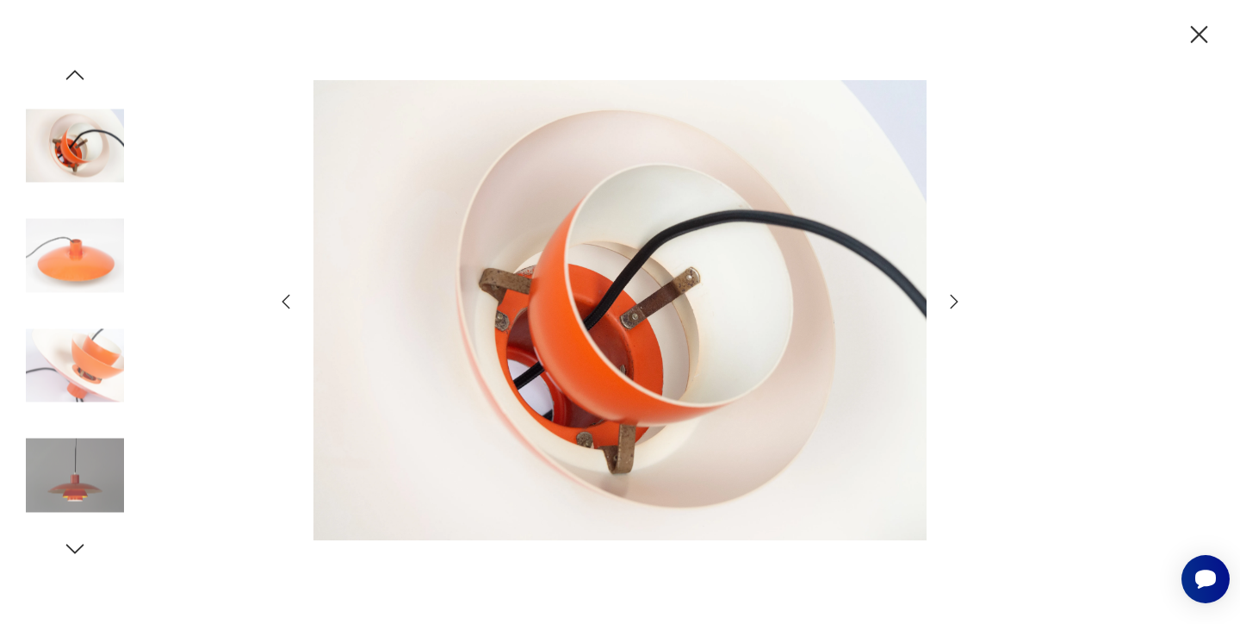
click at [953, 297] on icon "button" at bounding box center [955, 302] width 8 height 14
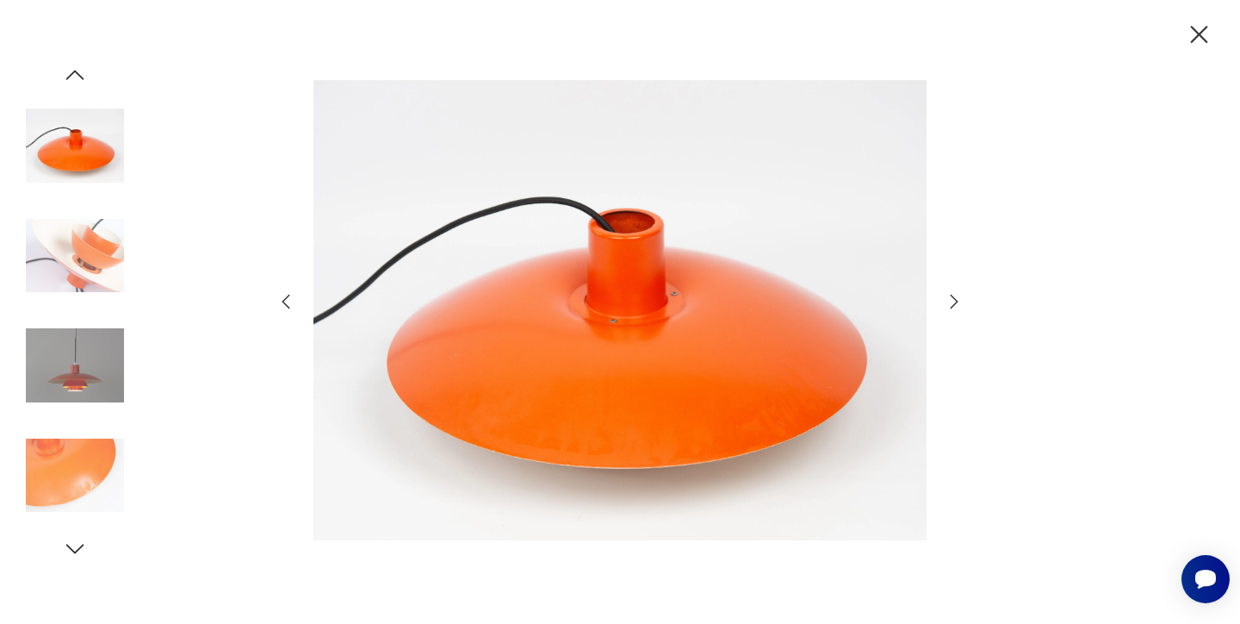
click at [953, 297] on icon "button" at bounding box center [955, 302] width 8 height 14
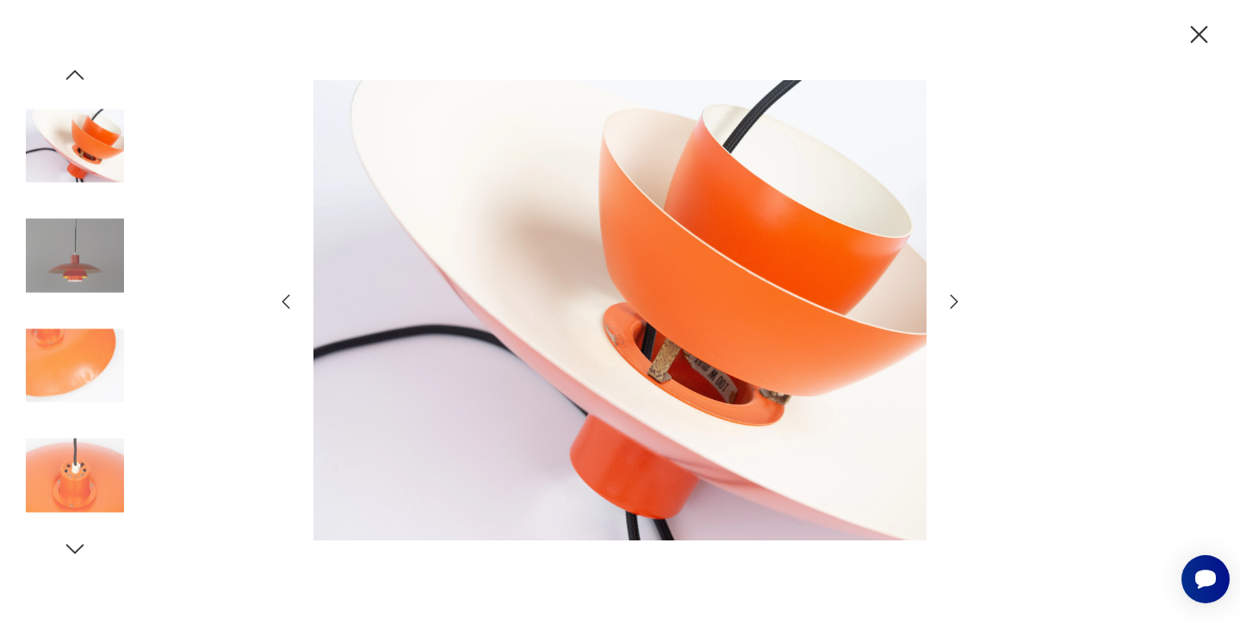
click at [953, 297] on icon "button" at bounding box center [955, 302] width 8 height 14
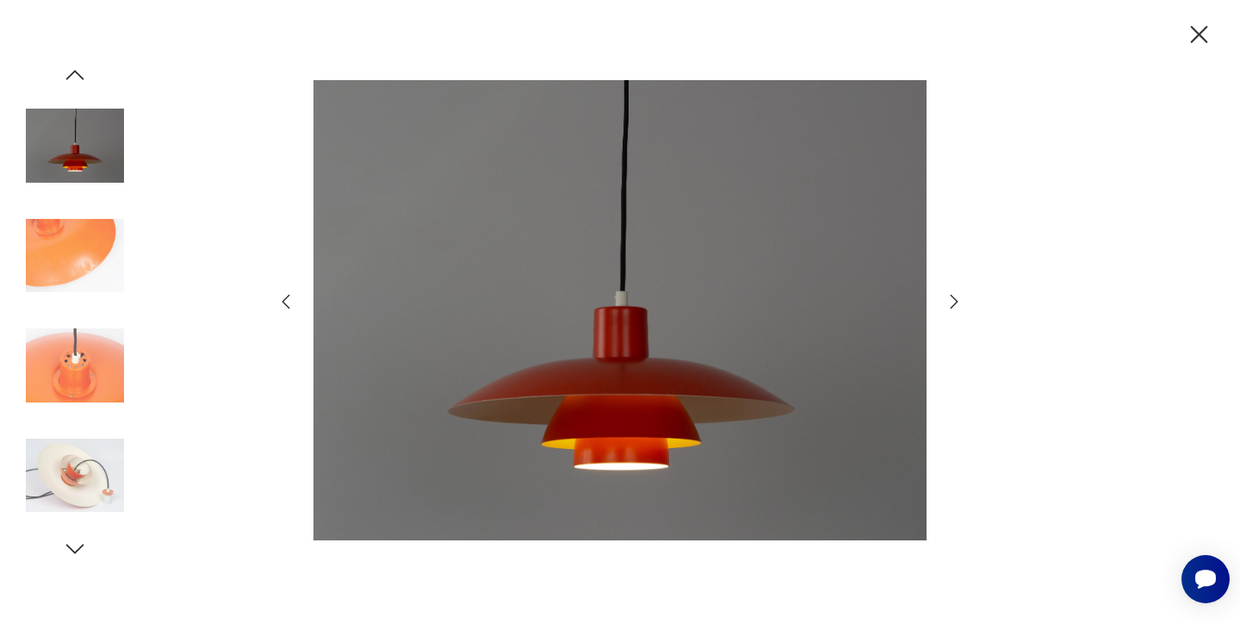
click at [953, 297] on icon "button" at bounding box center [955, 302] width 8 height 14
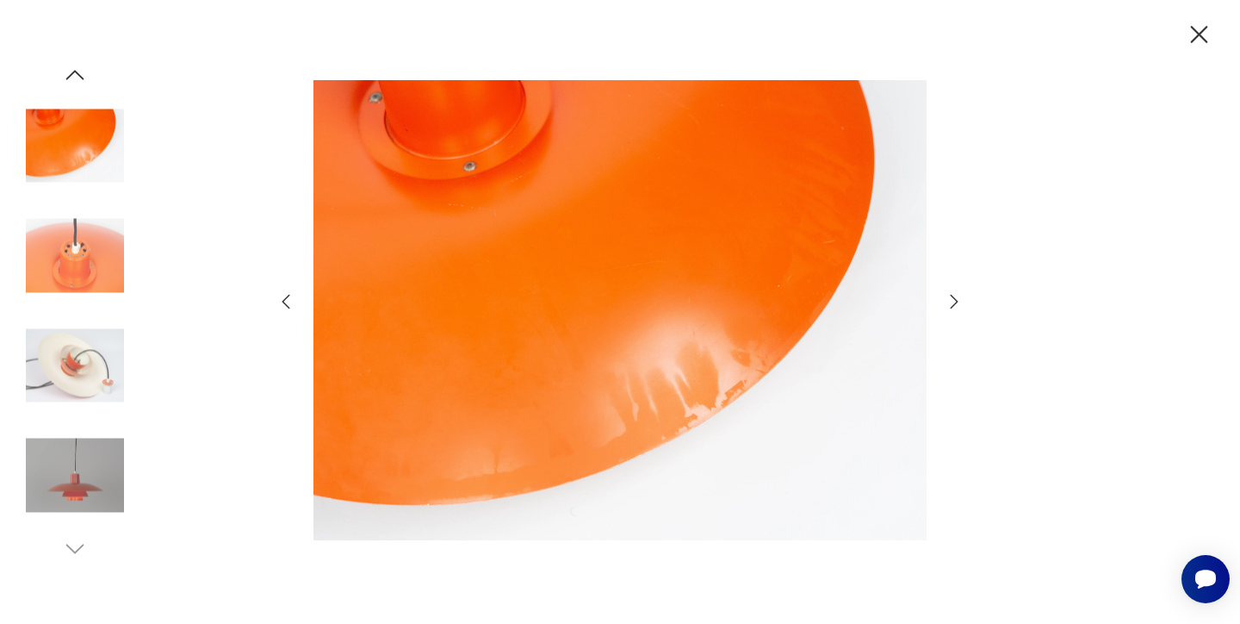
click at [953, 297] on icon "button" at bounding box center [955, 302] width 8 height 14
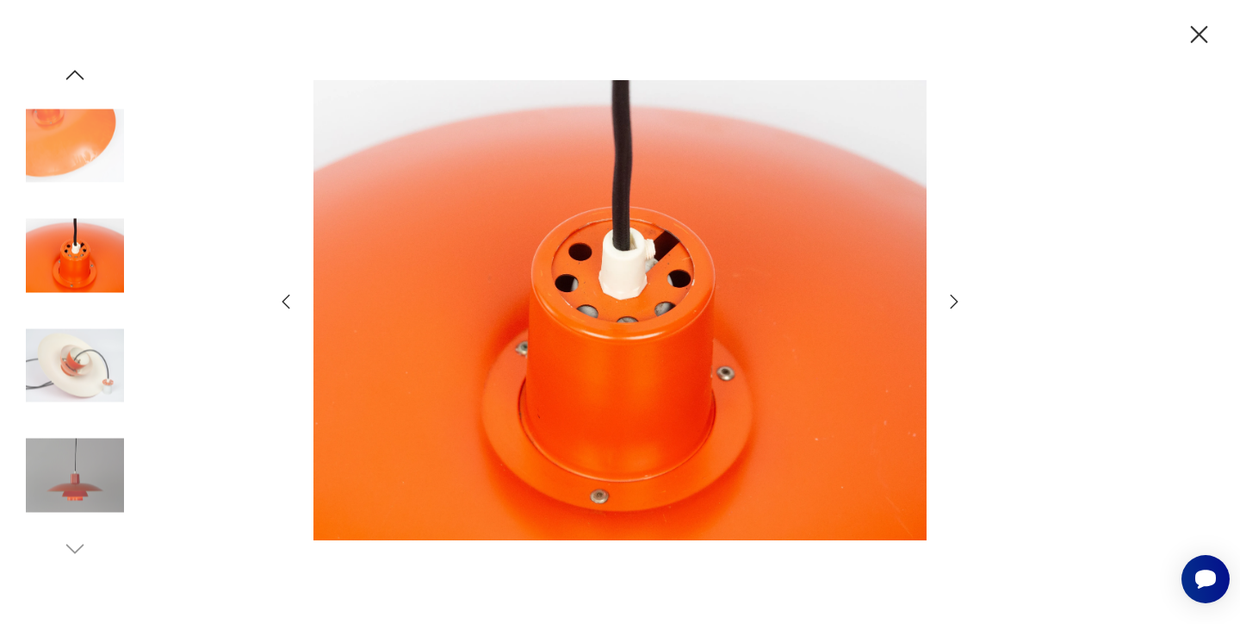
click at [953, 297] on icon "button" at bounding box center [955, 302] width 8 height 14
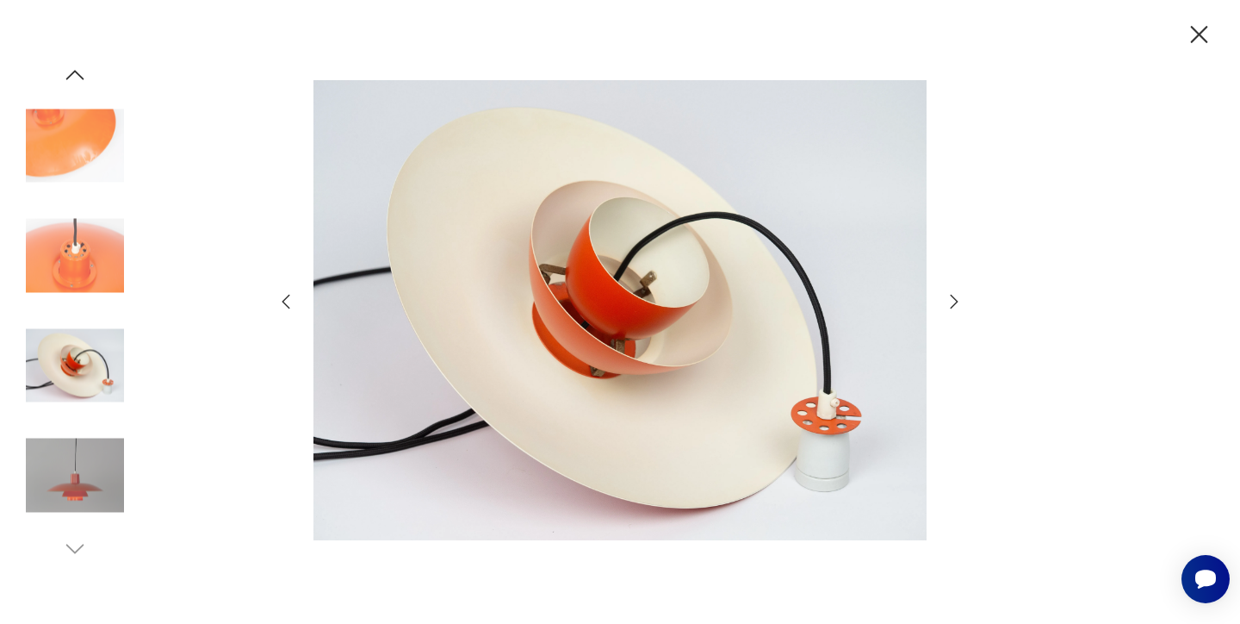
click at [953, 297] on icon "button" at bounding box center [955, 302] width 8 height 14
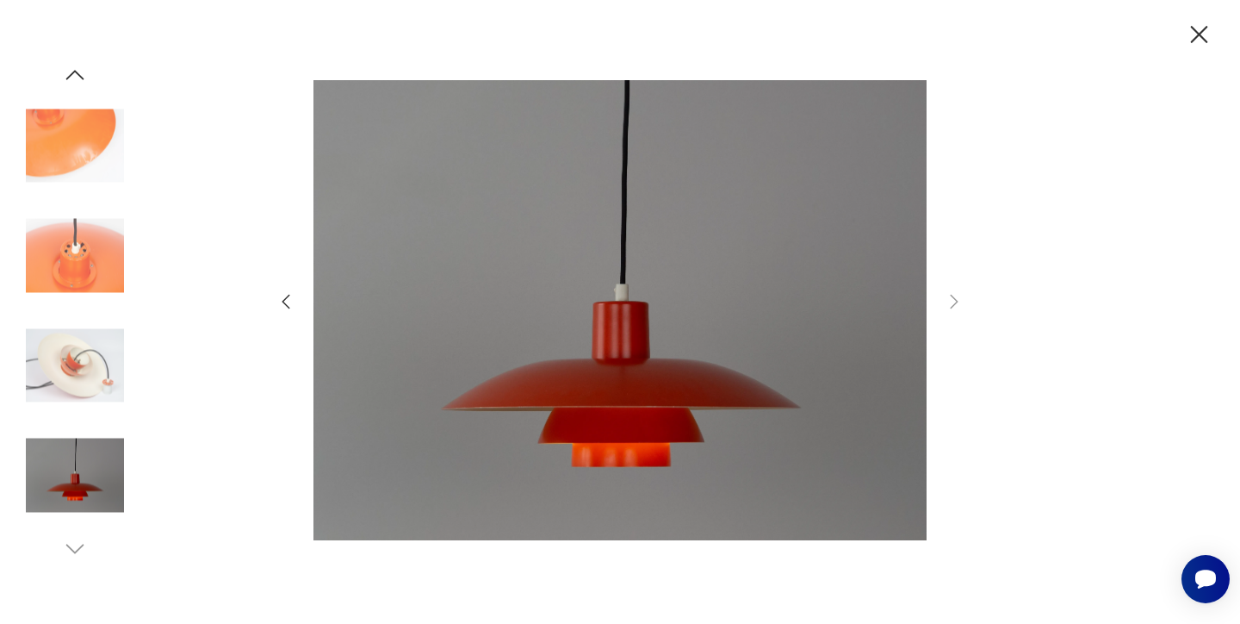
click at [1199, 34] on icon "button" at bounding box center [1199, 34] width 17 height 17
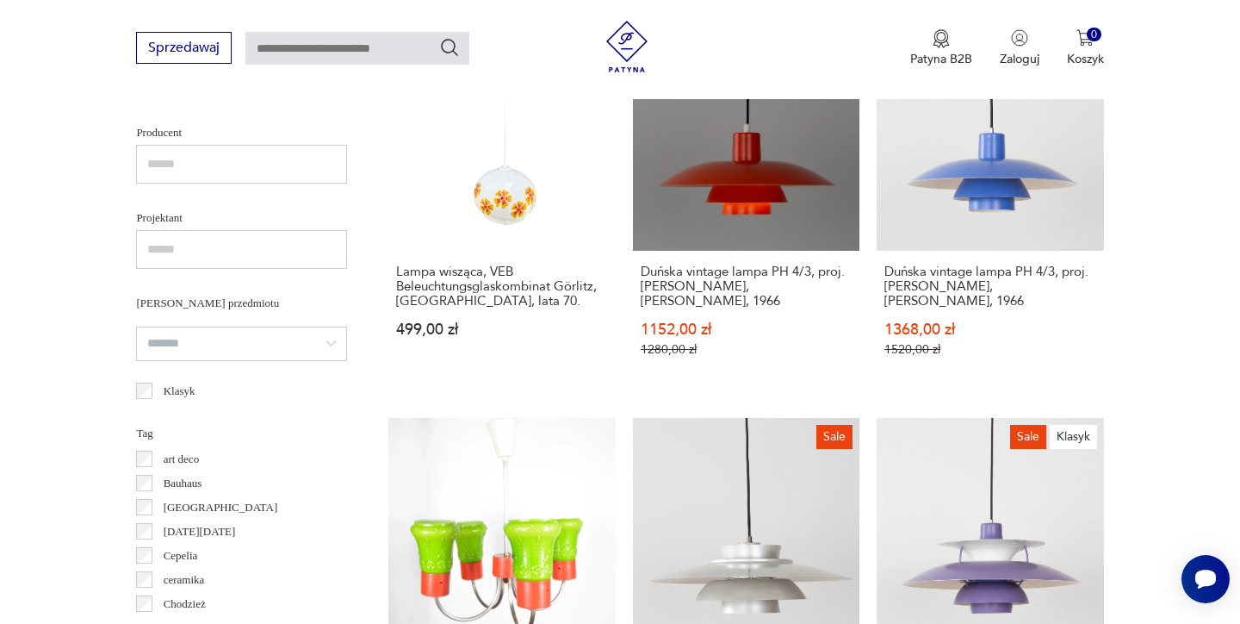
scroll to position [1081, 0]
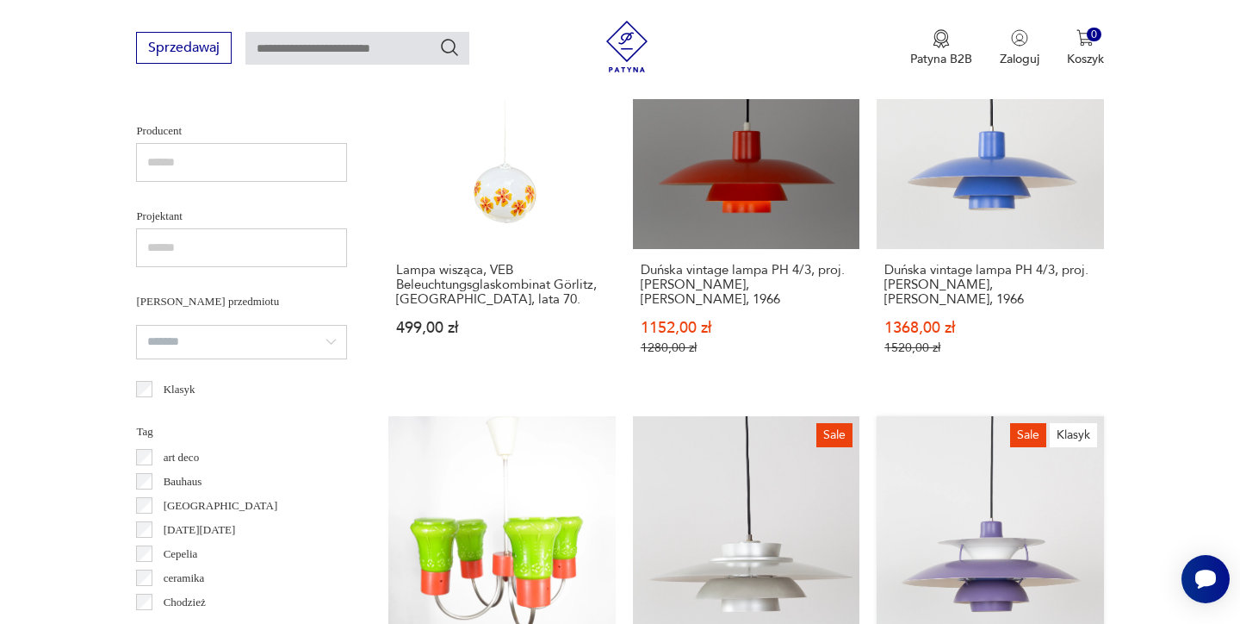
click at [877, 453] on link "Sale Klasyk Duńska vintage lampa PH 5, proj. [PERSON_NAME], [PERSON_NAME], 1958…" at bounding box center [990, 599] width 227 height 366
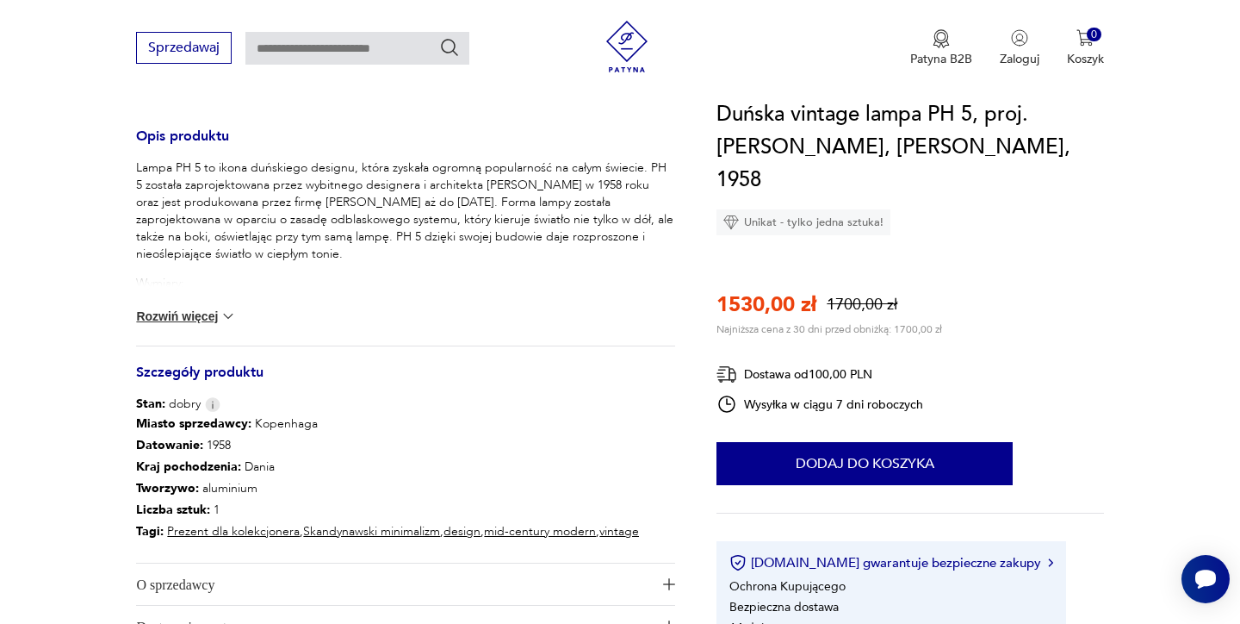
scroll to position [677, 0]
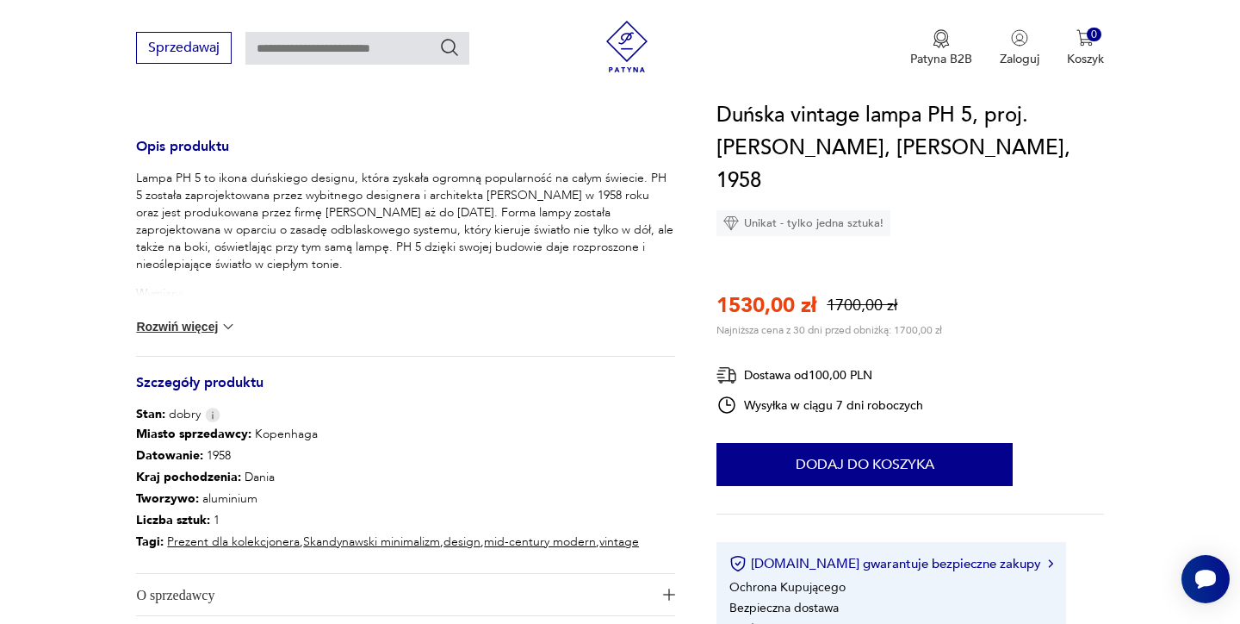
click at [189, 328] on button "Rozwiń więcej" at bounding box center [186, 326] width 100 height 17
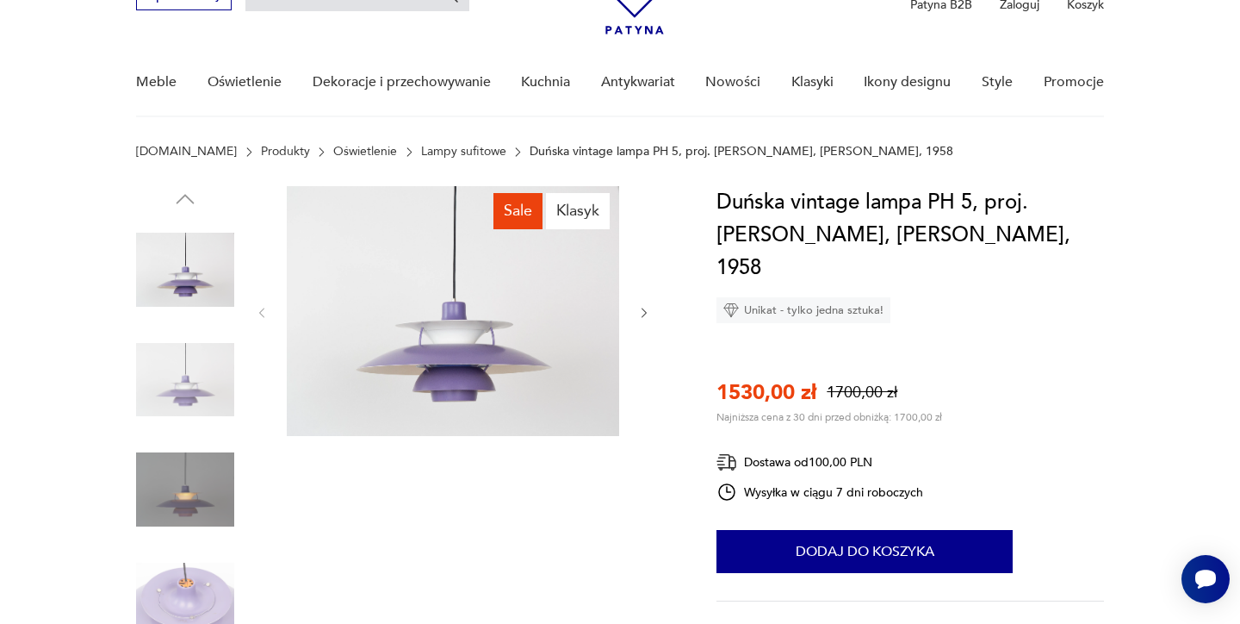
scroll to position [96, 0]
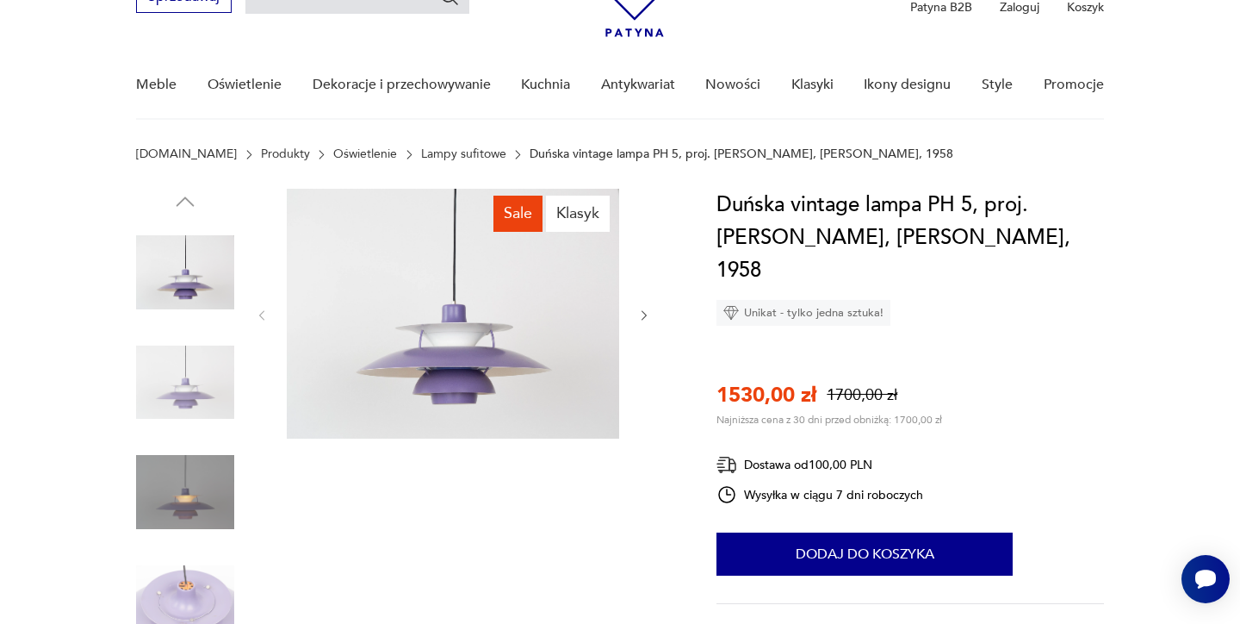
click at [455, 359] on img at bounding box center [453, 314] width 332 height 250
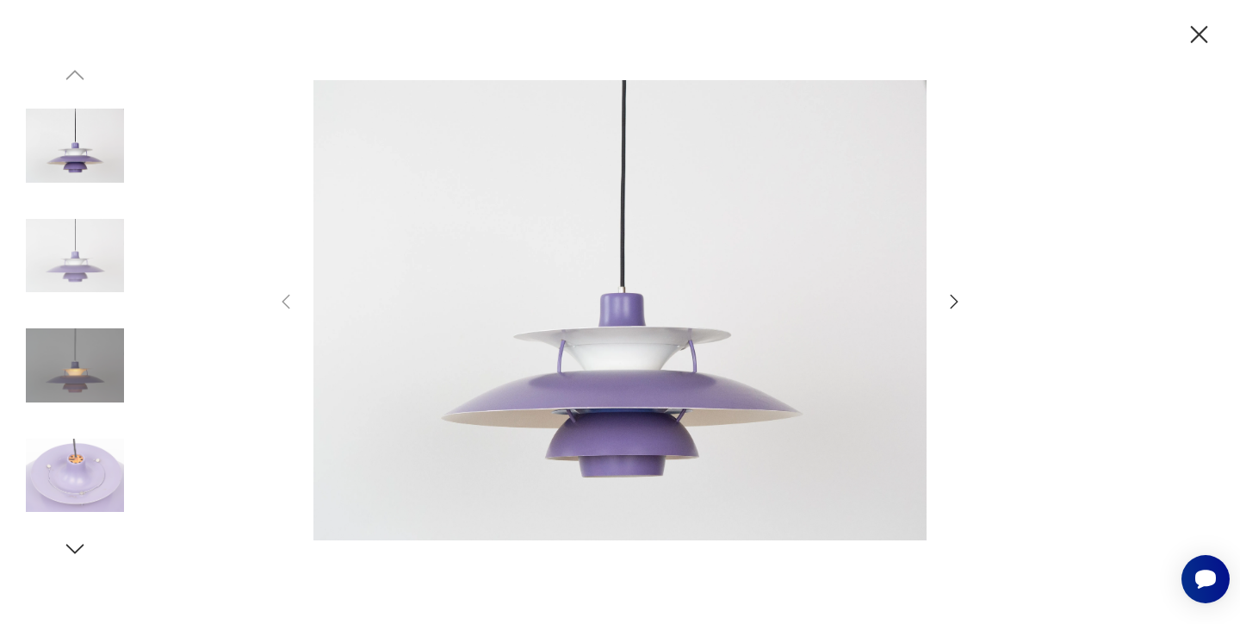
click at [784, 323] on img at bounding box center [620, 309] width 613 height 499
click at [954, 302] on icon "button" at bounding box center [954, 301] width 21 height 21
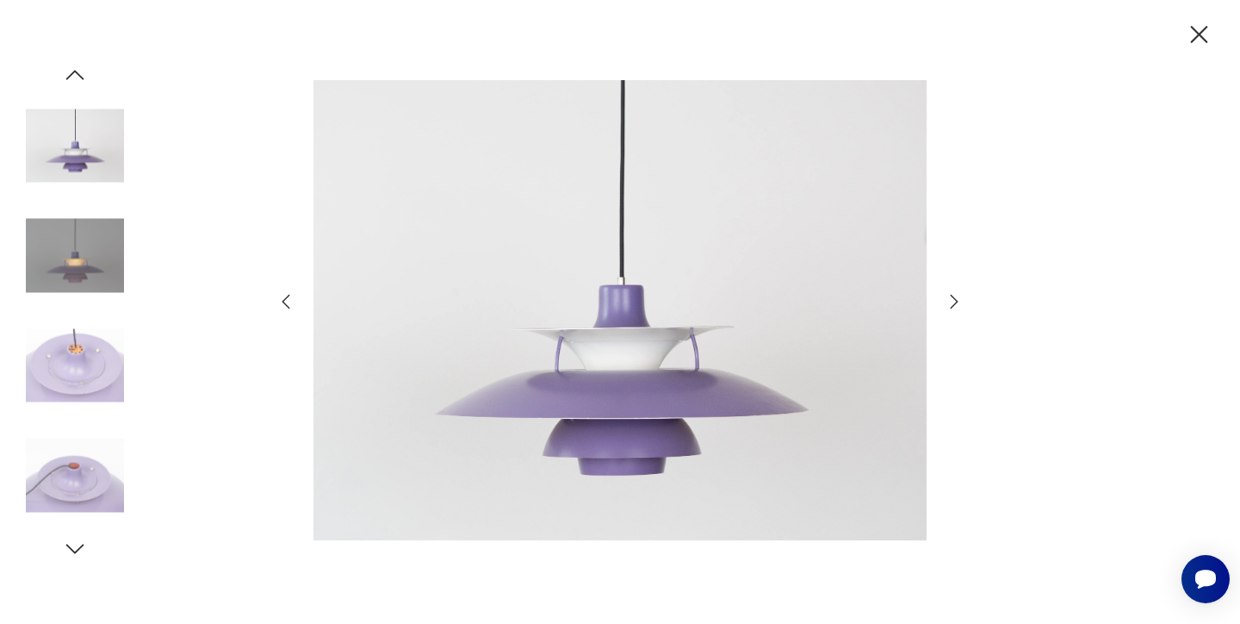
click at [954, 302] on icon "button" at bounding box center [954, 301] width 21 height 21
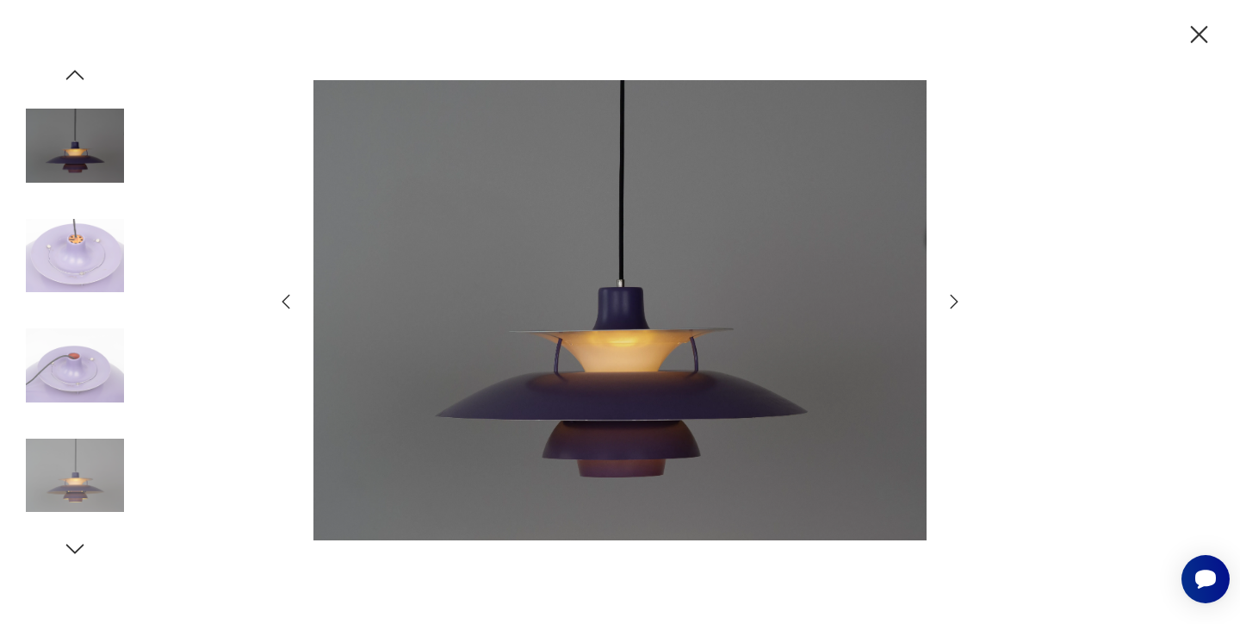
click at [954, 302] on icon "button" at bounding box center [954, 301] width 21 height 21
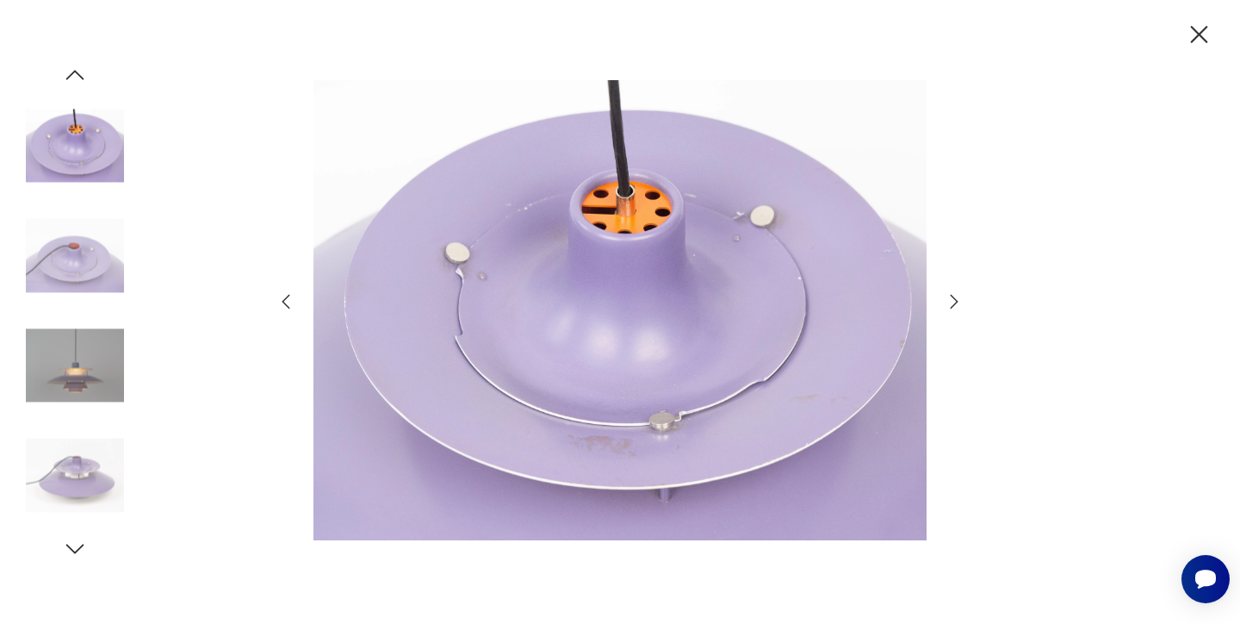
click at [954, 302] on icon "button" at bounding box center [954, 301] width 21 height 21
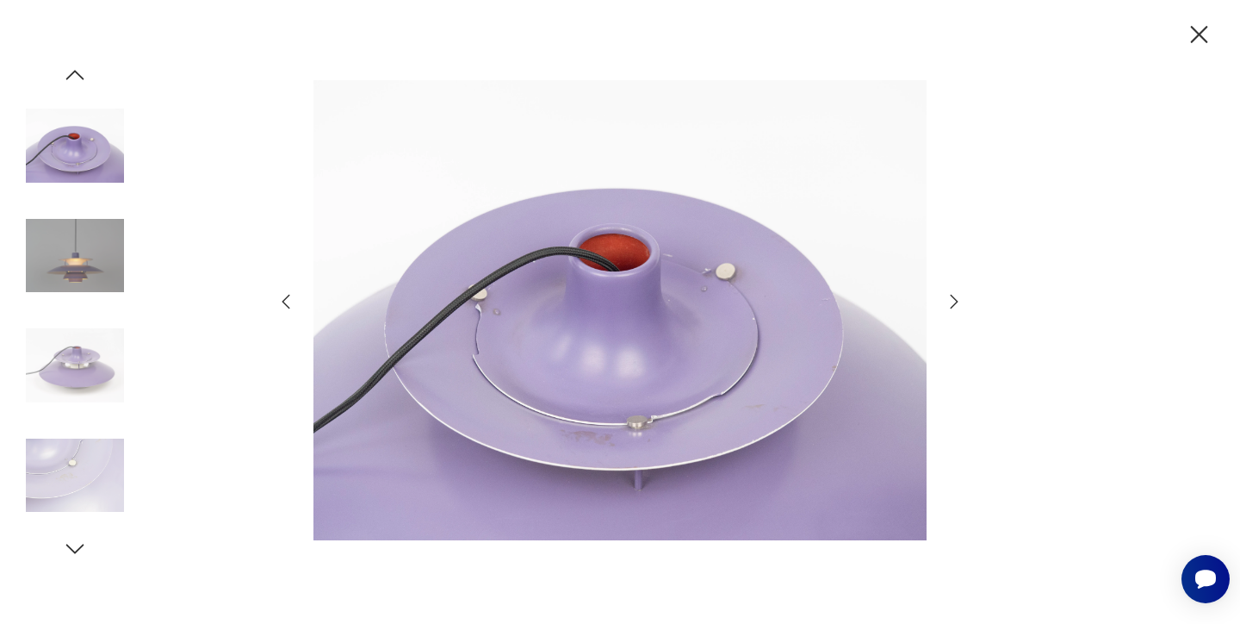
click at [954, 302] on icon "button" at bounding box center [954, 301] width 21 height 21
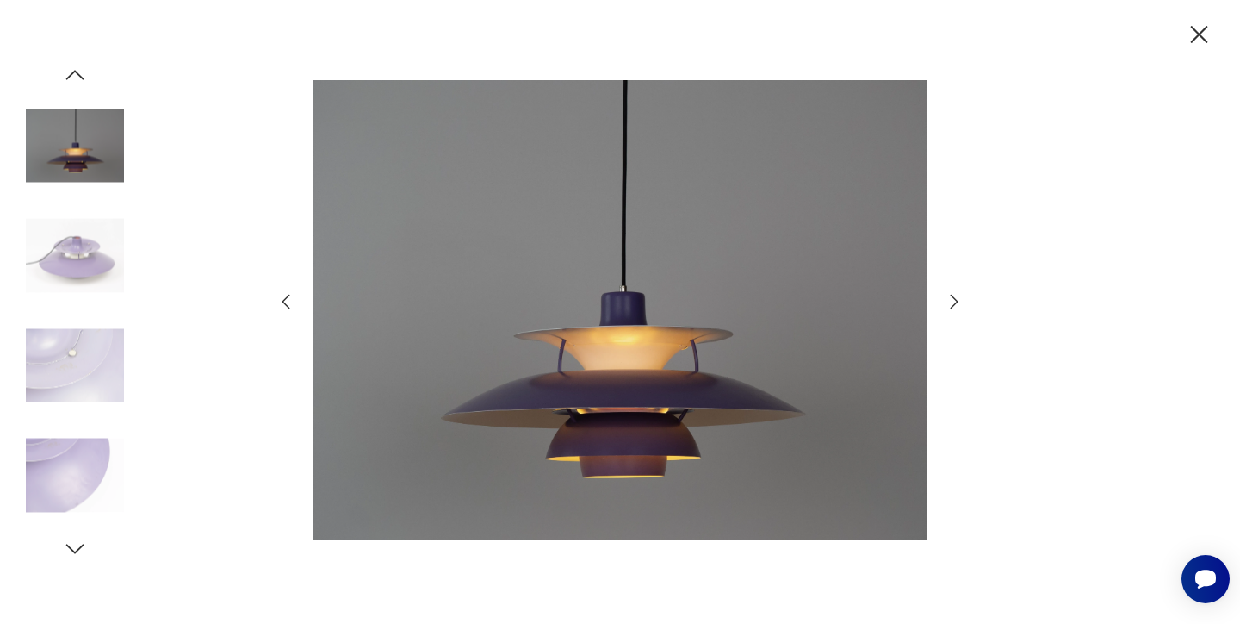
click at [954, 302] on icon "button" at bounding box center [954, 301] width 21 height 21
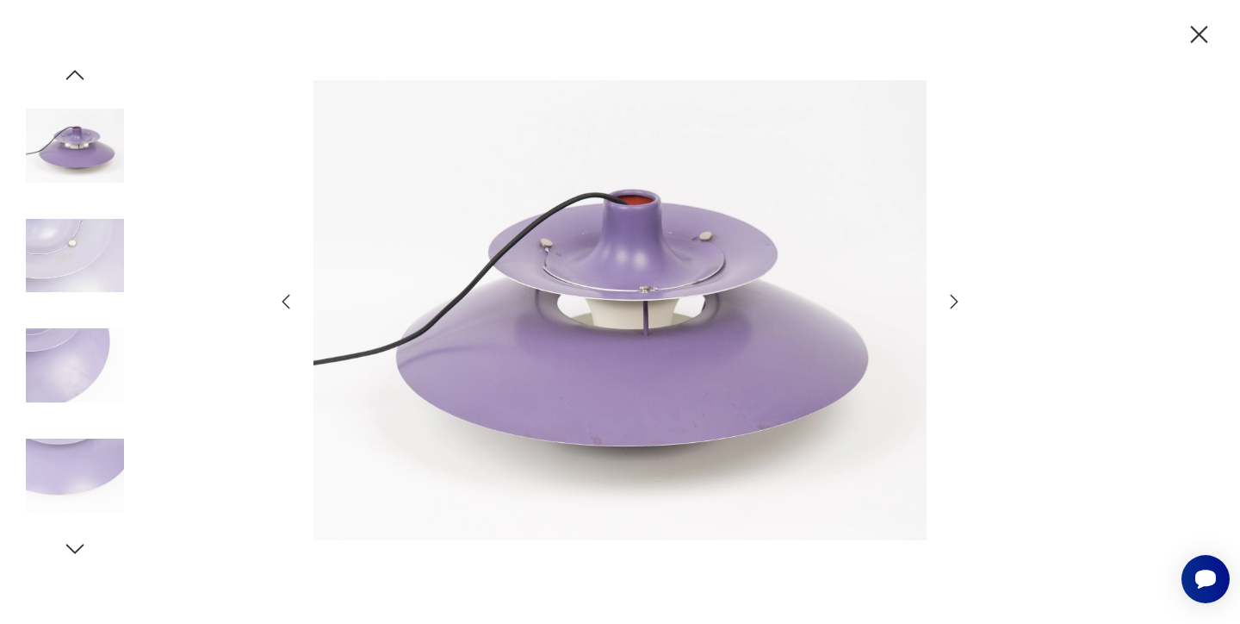
click at [954, 302] on icon "button" at bounding box center [954, 301] width 21 height 21
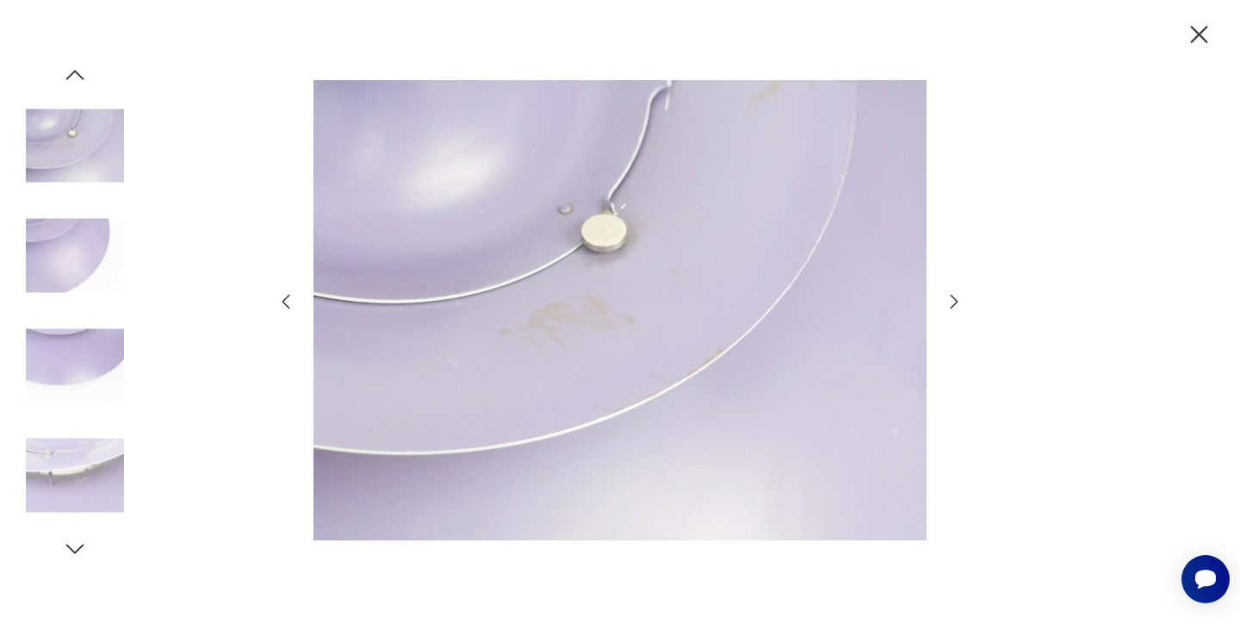
click at [954, 302] on icon "button" at bounding box center [954, 301] width 21 height 21
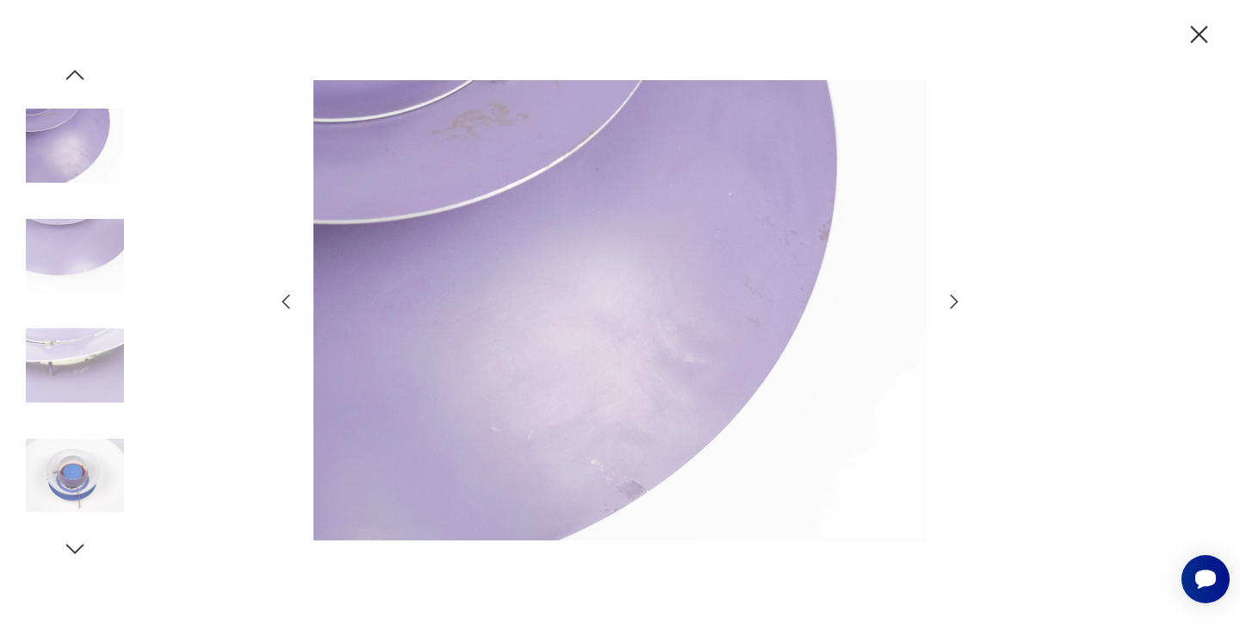
click at [954, 302] on icon "button" at bounding box center [954, 301] width 21 height 21
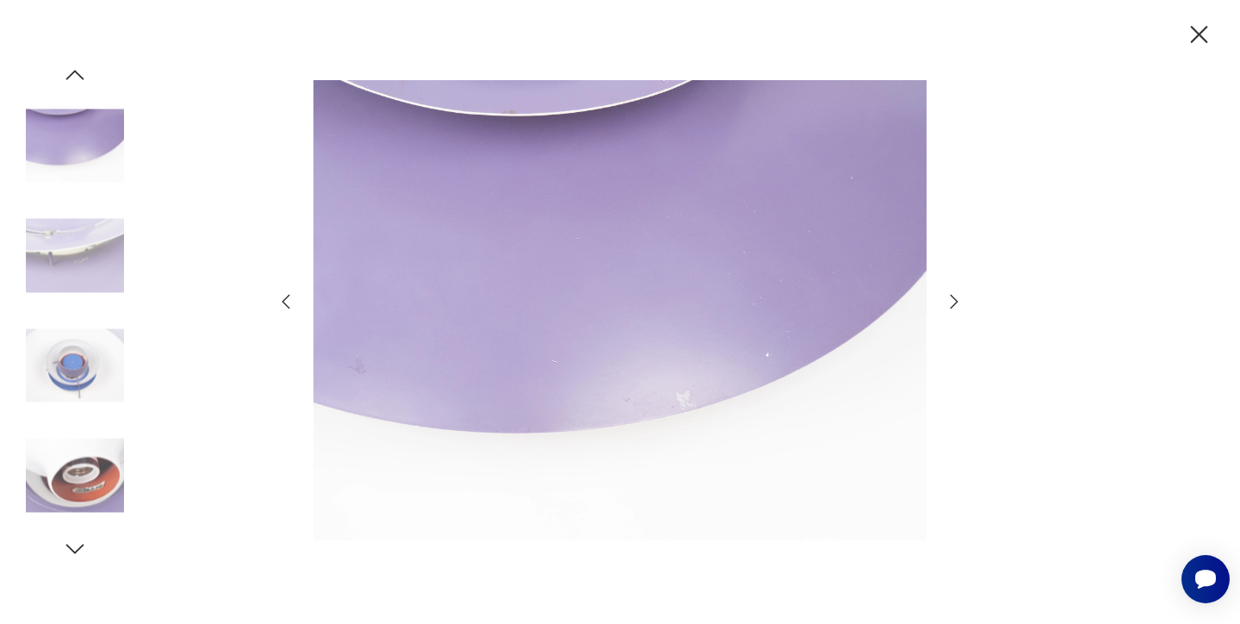
click at [954, 302] on icon "button" at bounding box center [954, 301] width 21 height 21
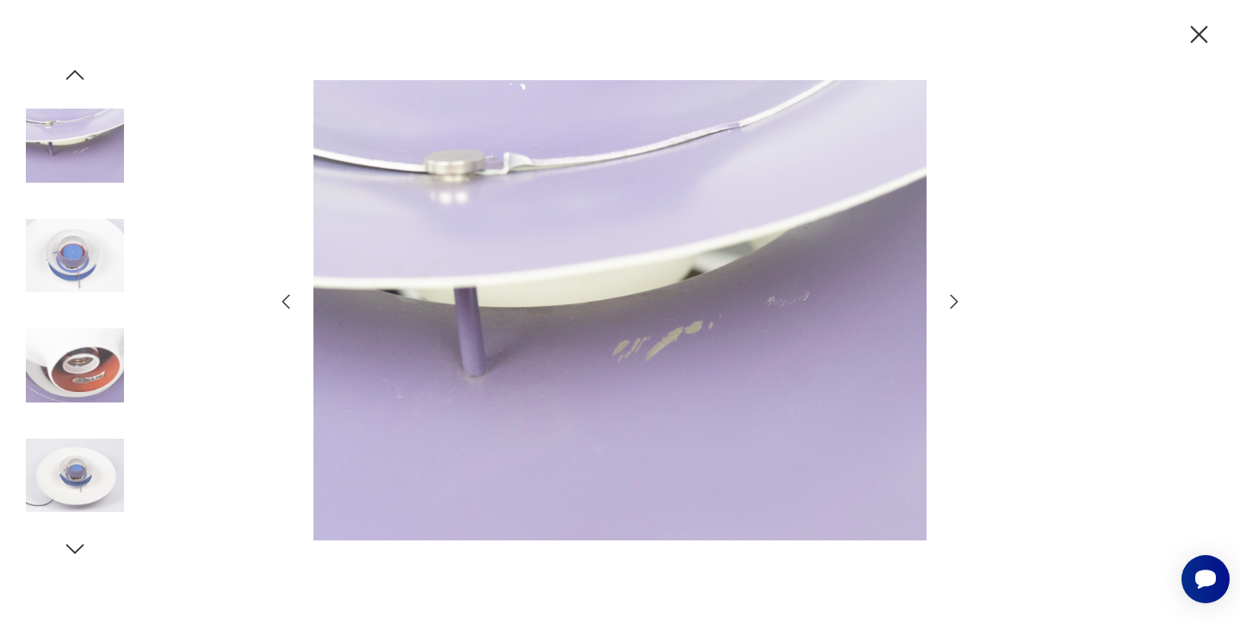
click at [954, 302] on icon "button" at bounding box center [954, 301] width 21 height 21
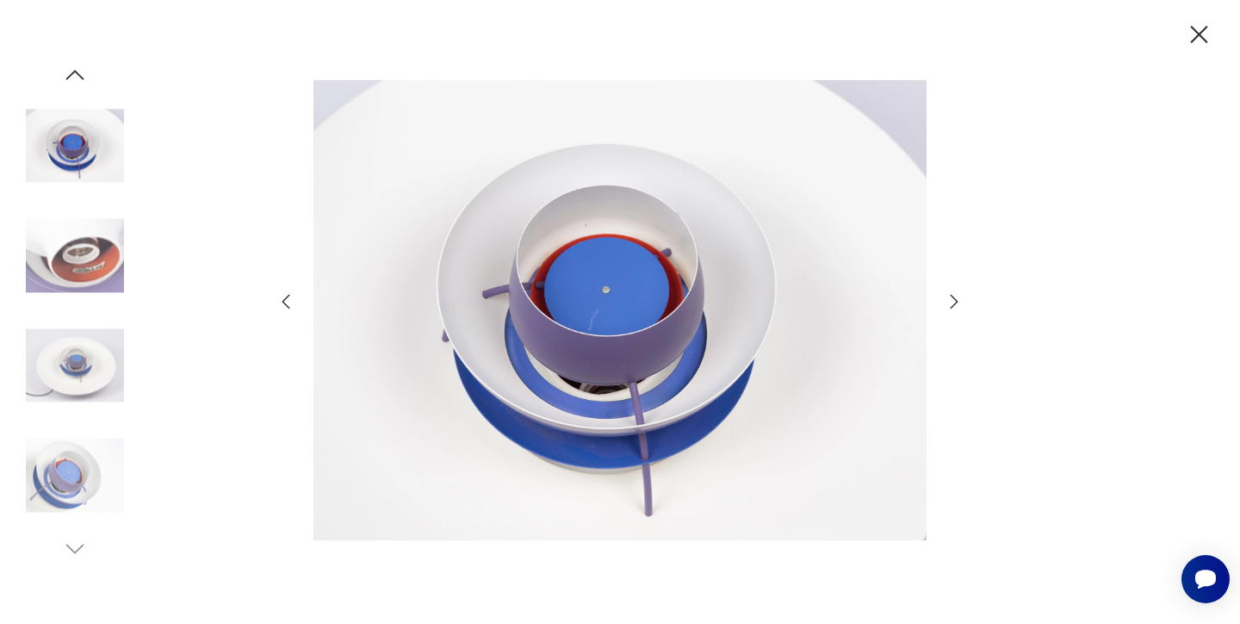
click at [954, 302] on icon "button" at bounding box center [954, 301] width 21 height 21
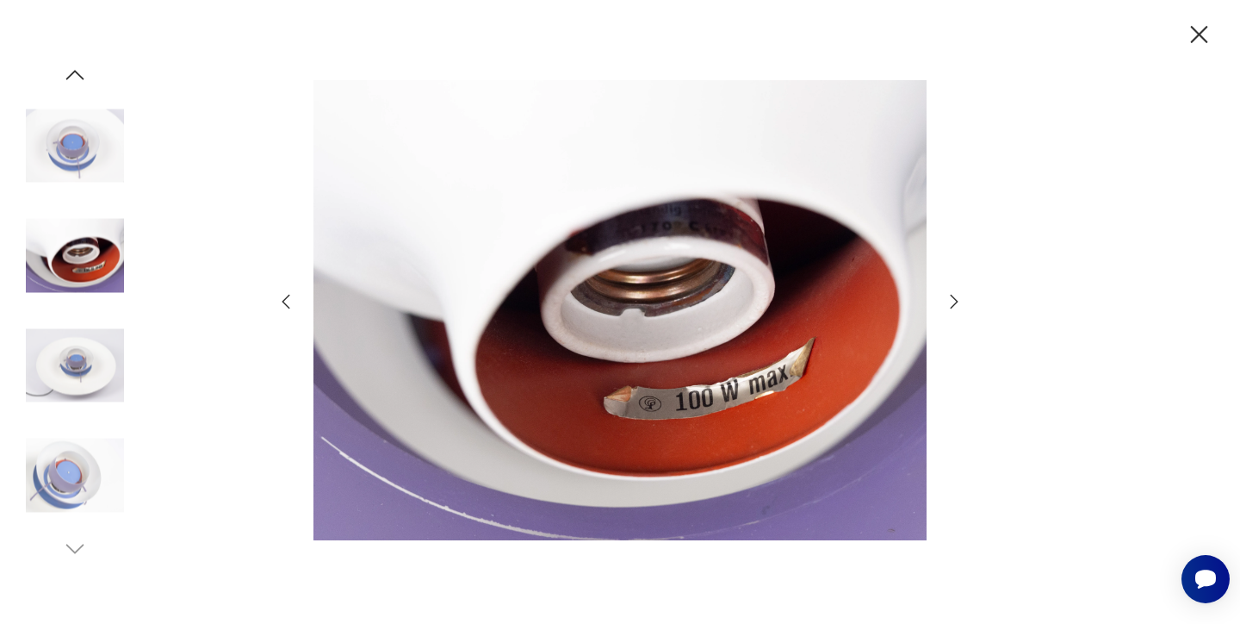
click at [954, 302] on icon "button" at bounding box center [954, 301] width 21 height 21
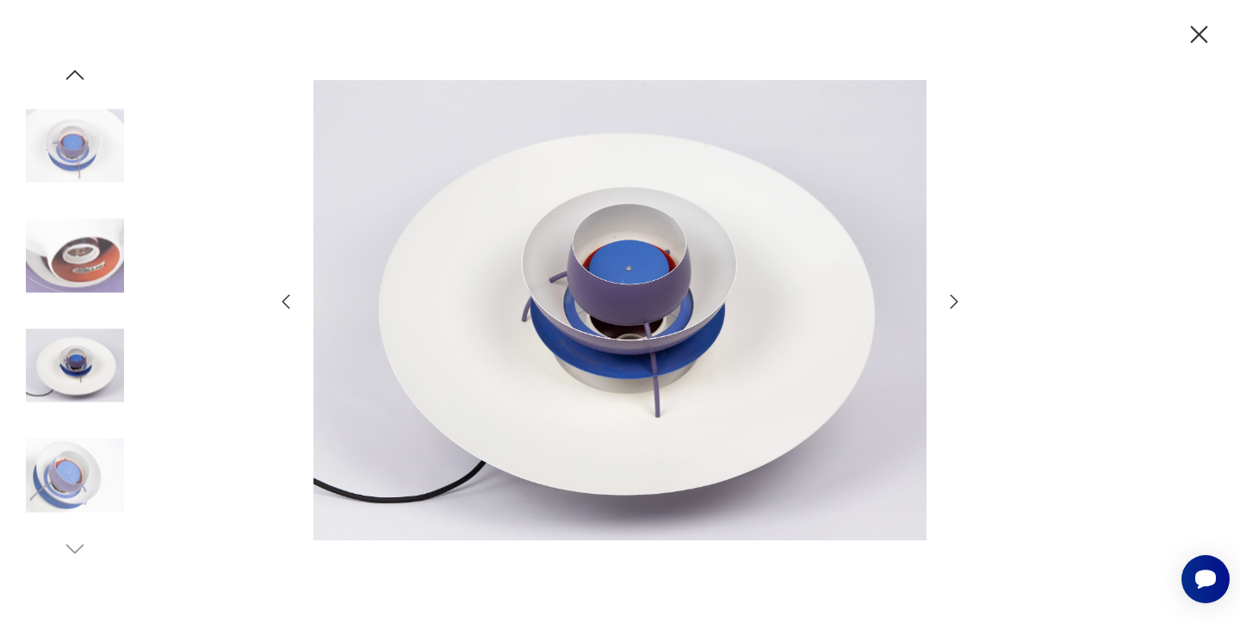
click at [954, 302] on icon "button" at bounding box center [954, 301] width 21 height 21
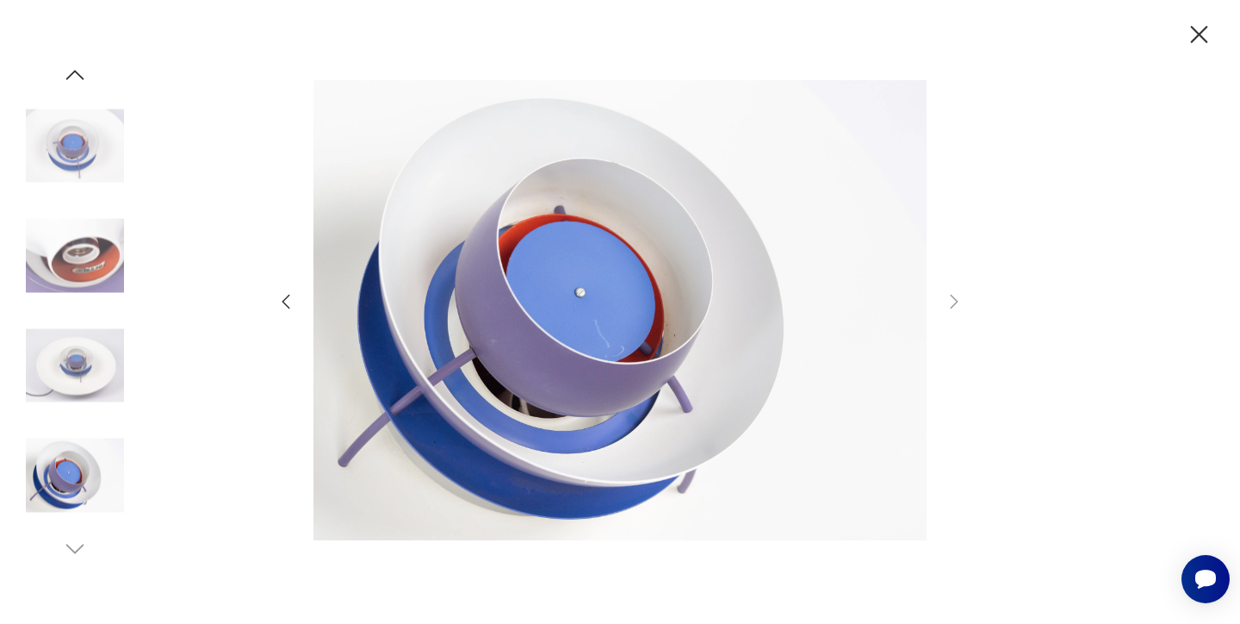
click at [1193, 40] on icon "button" at bounding box center [1199, 34] width 17 height 17
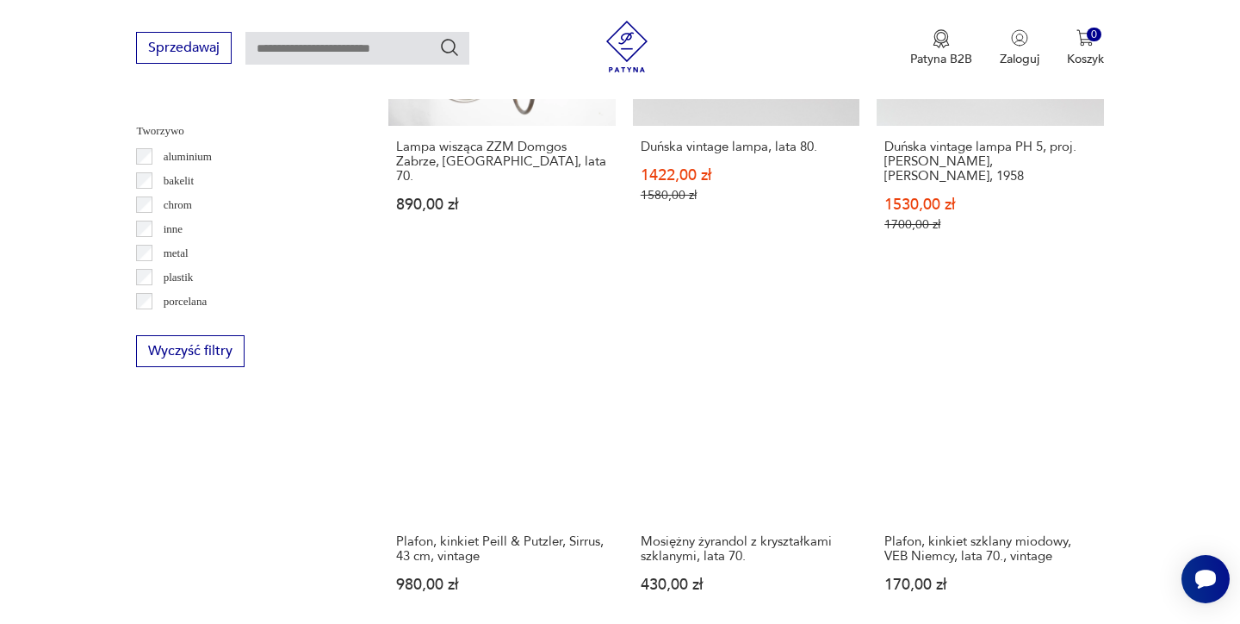
scroll to position [1608, 0]
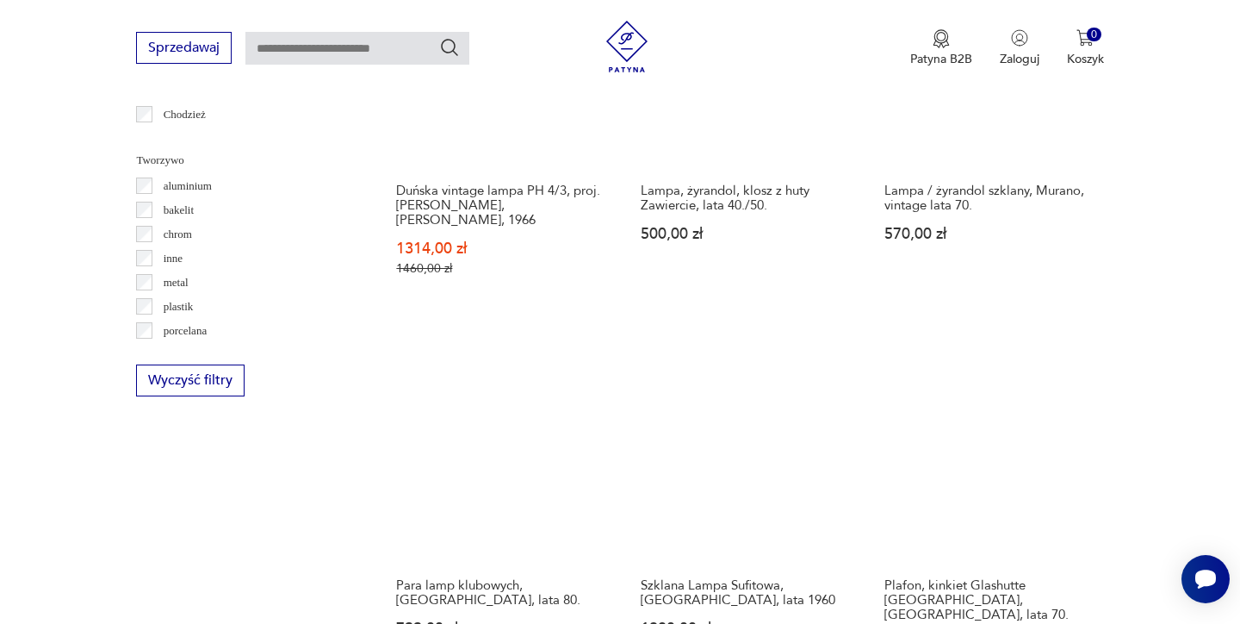
scroll to position [1570, 0]
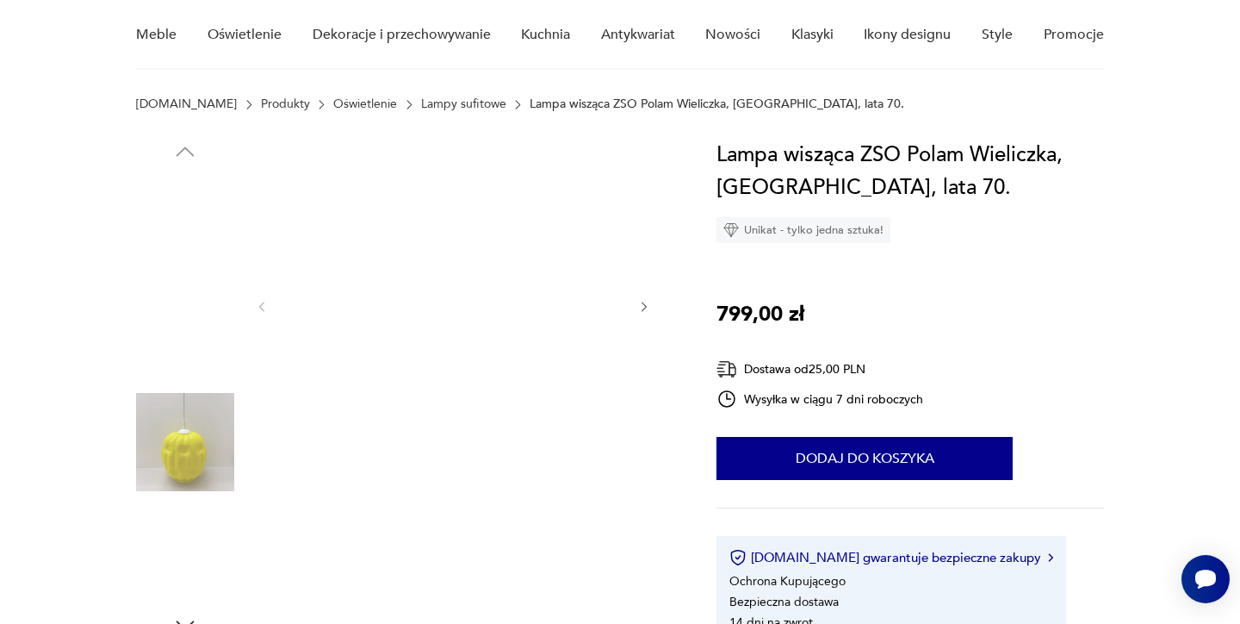
scroll to position [149, 0]
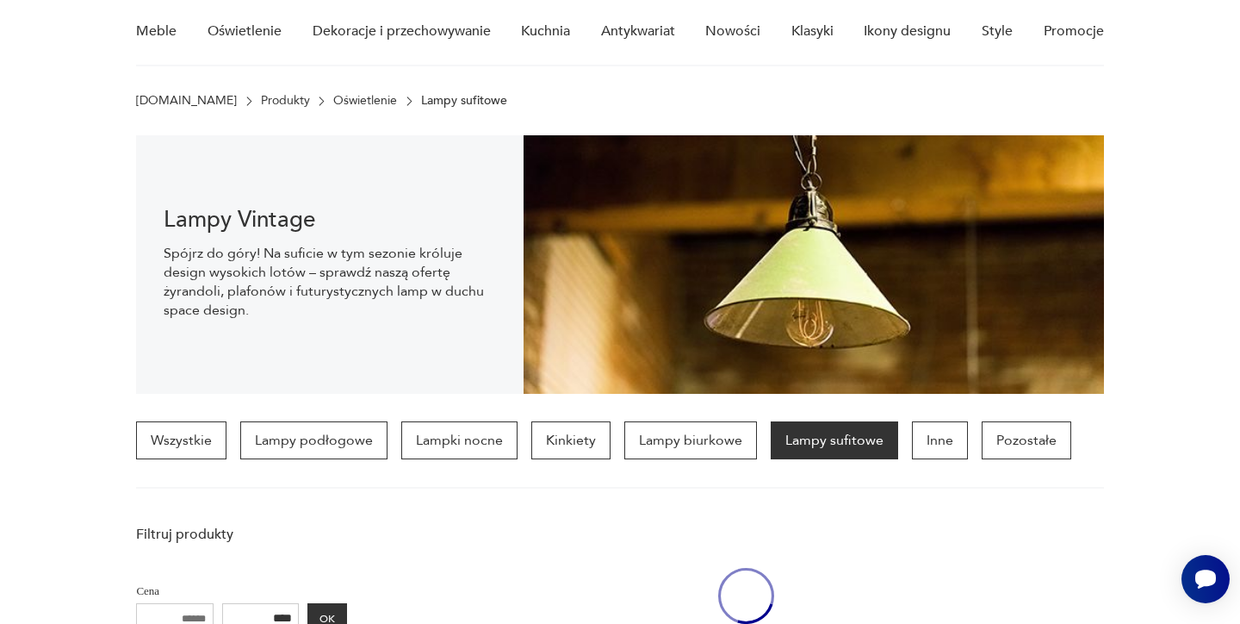
scroll to position [1570, 0]
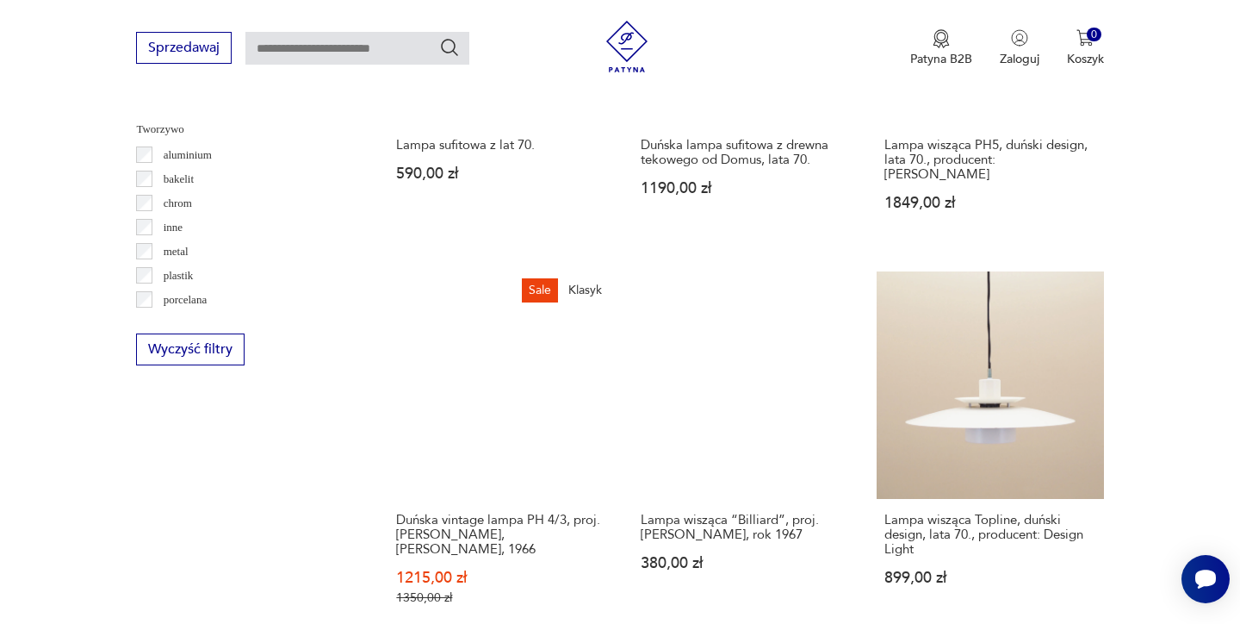
scroll to position [1600, 0]
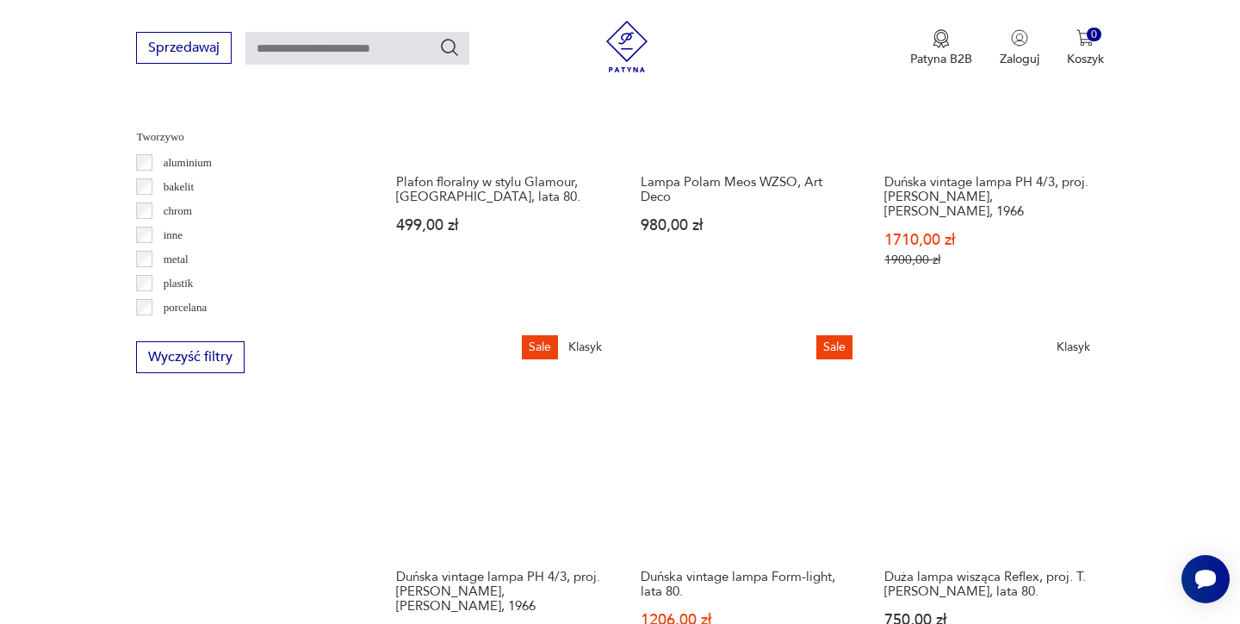
scroll to position [1599, 0]
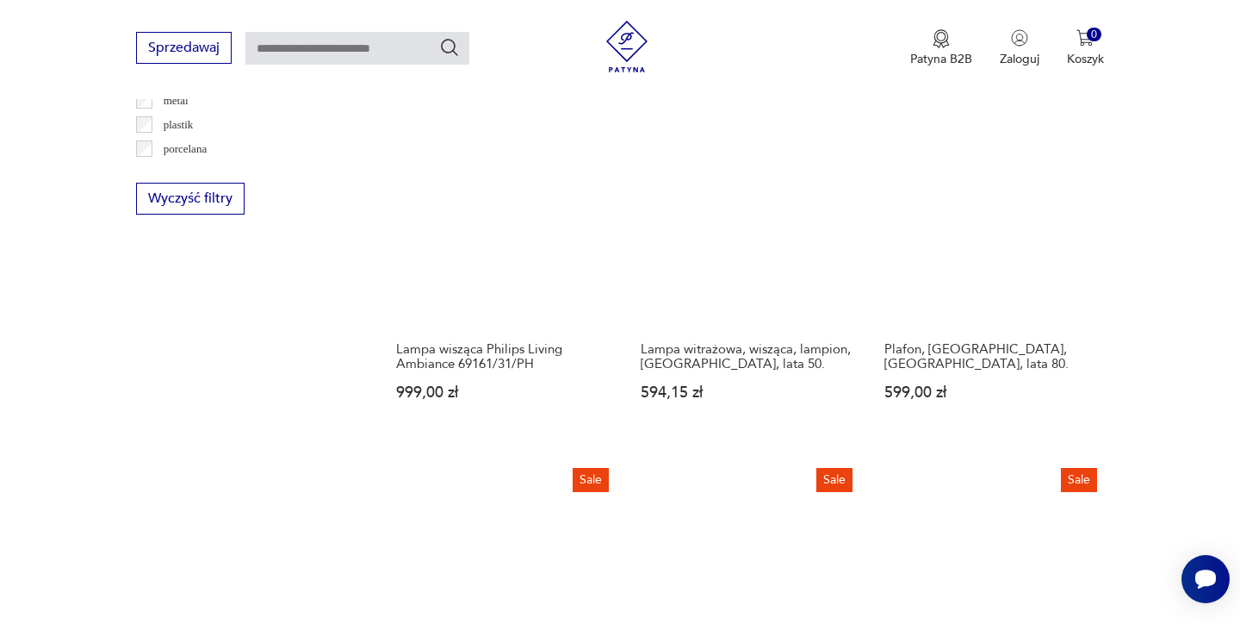
scroll to position [1761, 0]
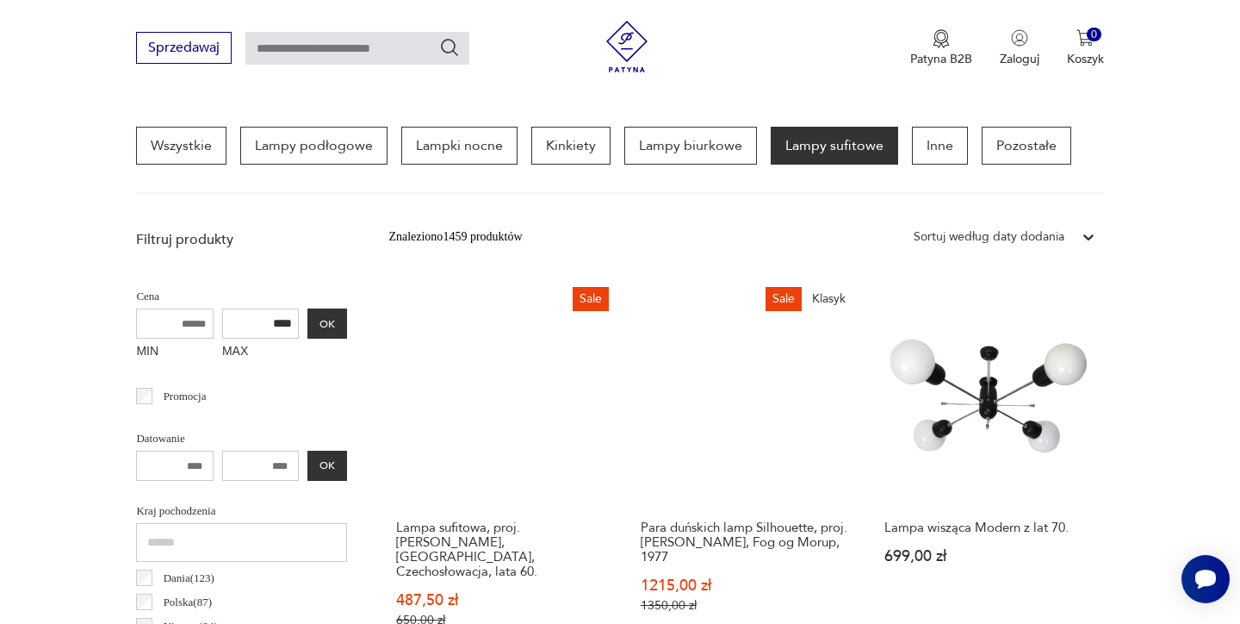
scroll to position [457, 0]
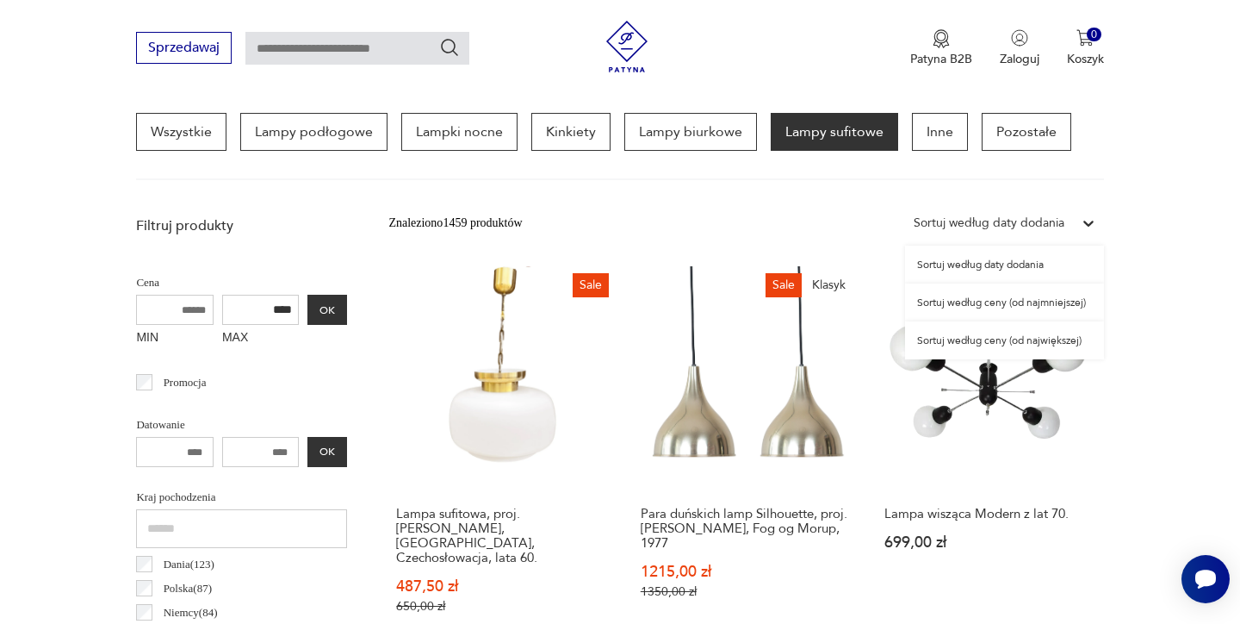
click at [1088, 224] on icon at bounding box center [1088, 223] width 10 height 6
click at [1011, 338] on div "Sortuj według ceny (od największej)" at bounding box center [1004, 340] width 199 height 38
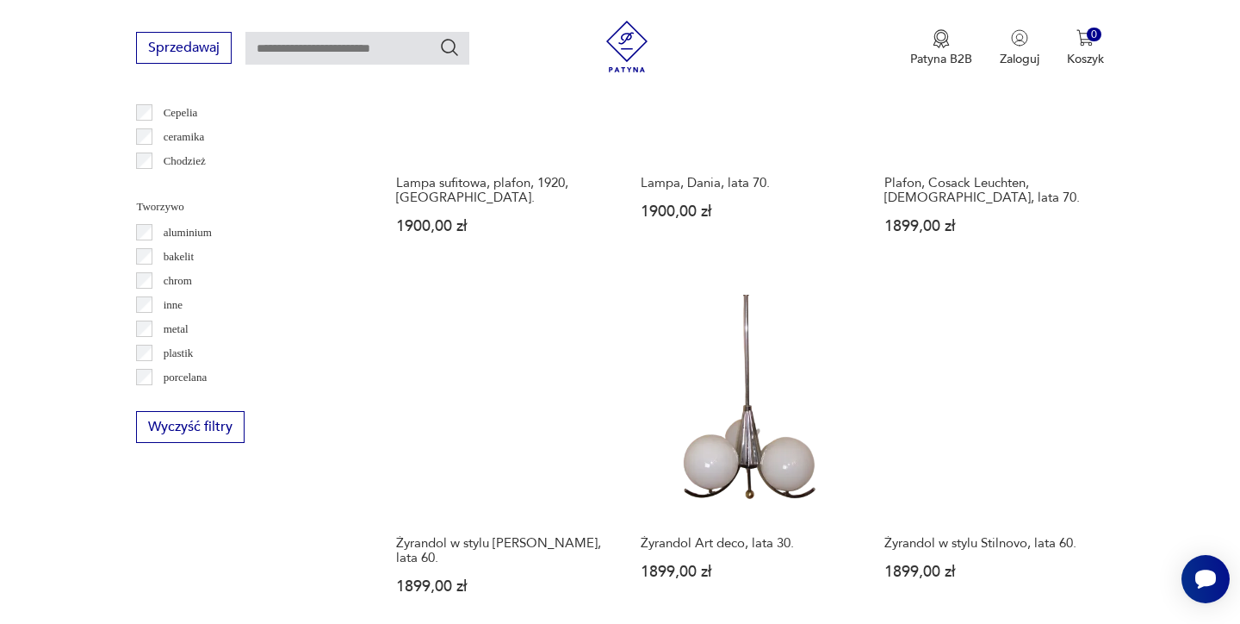
scroll to position [1523, 0]
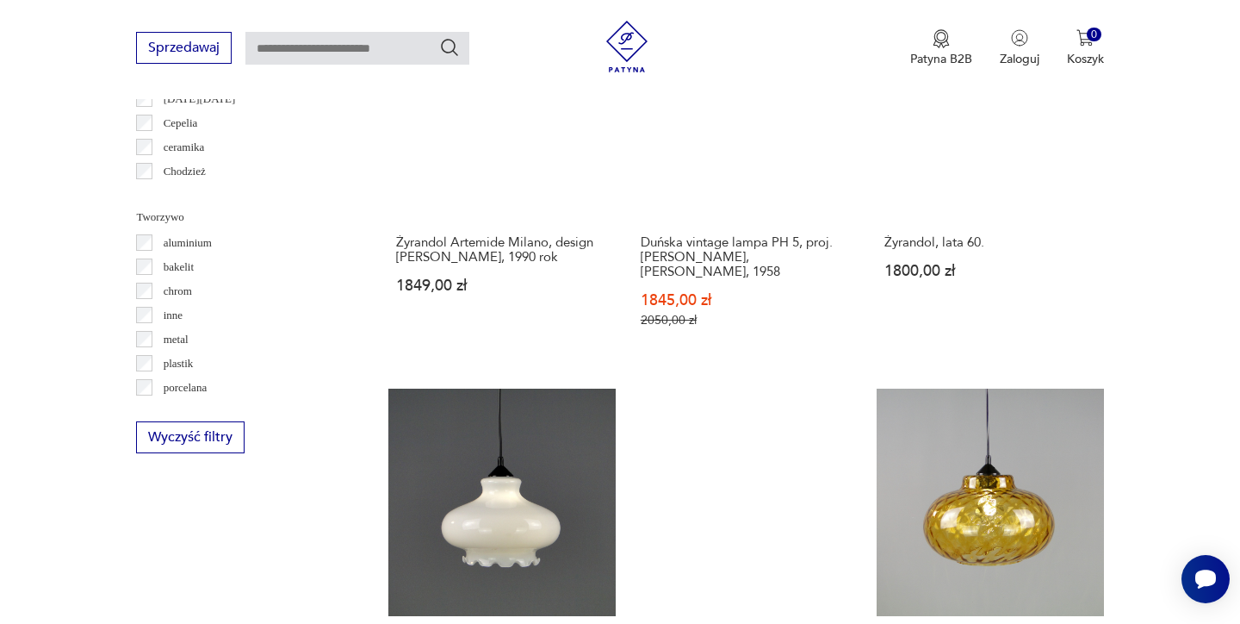
scroll to position [1525, 0]
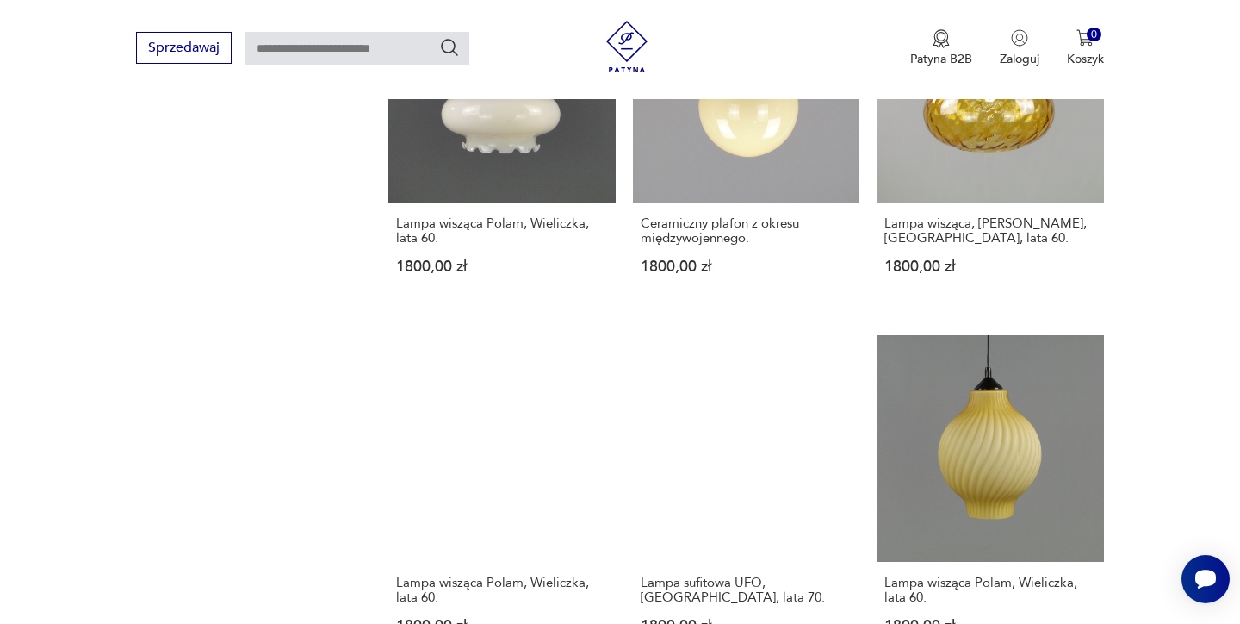
scroll to position [1929, 0]
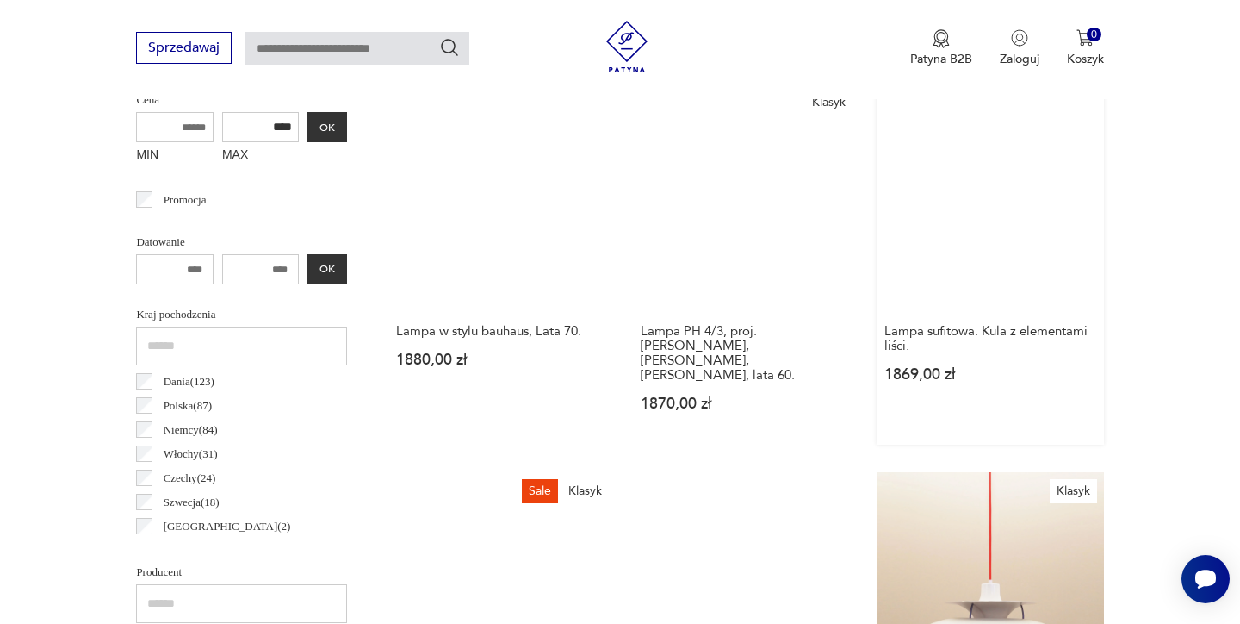
scroll to position [641, 0]
